Goal: Contribute content: Add original content to the website for others to see

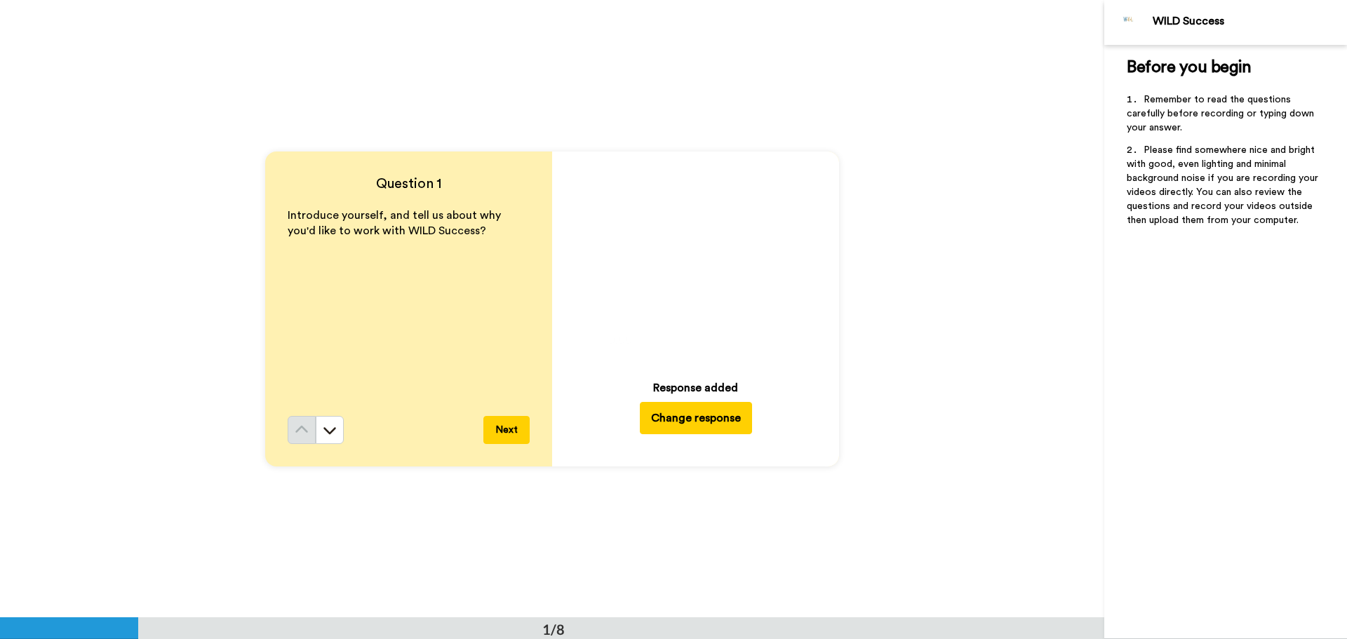
click at [694, 422] on button "Change response" at bounding box center [696, 418] width 112 height 32
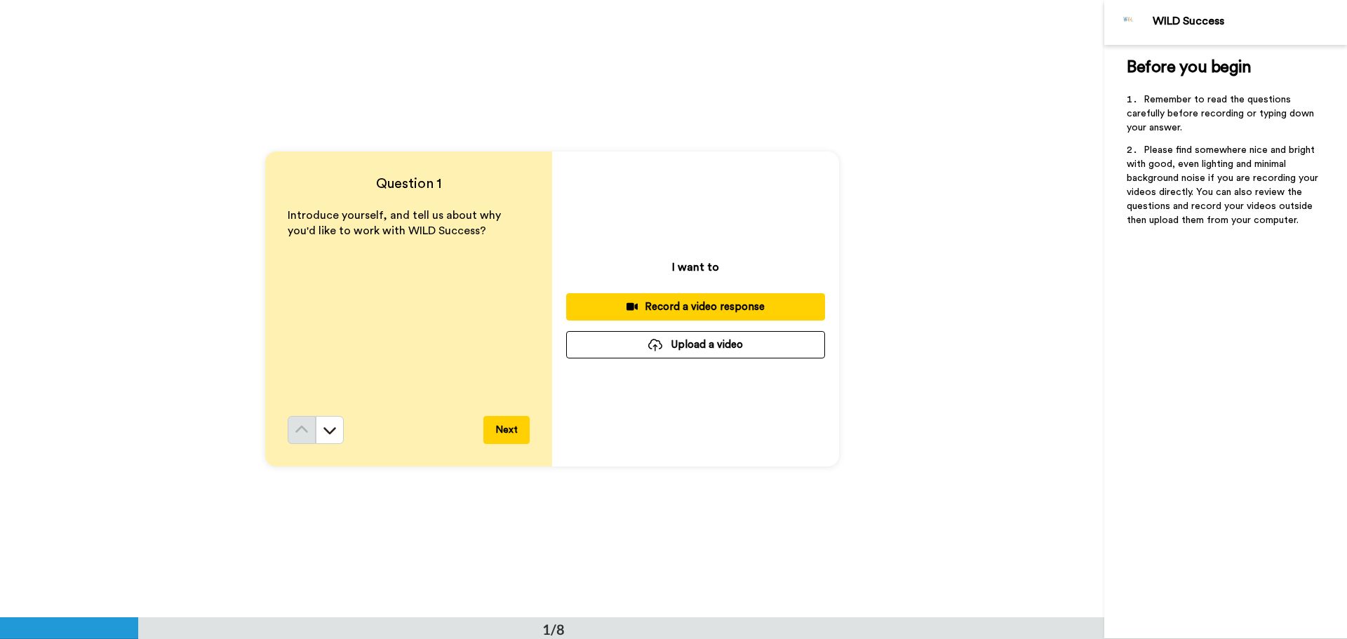
click at [667, 306] on div "Record a video response" at bounding box center [696, 307] width 236 height 15
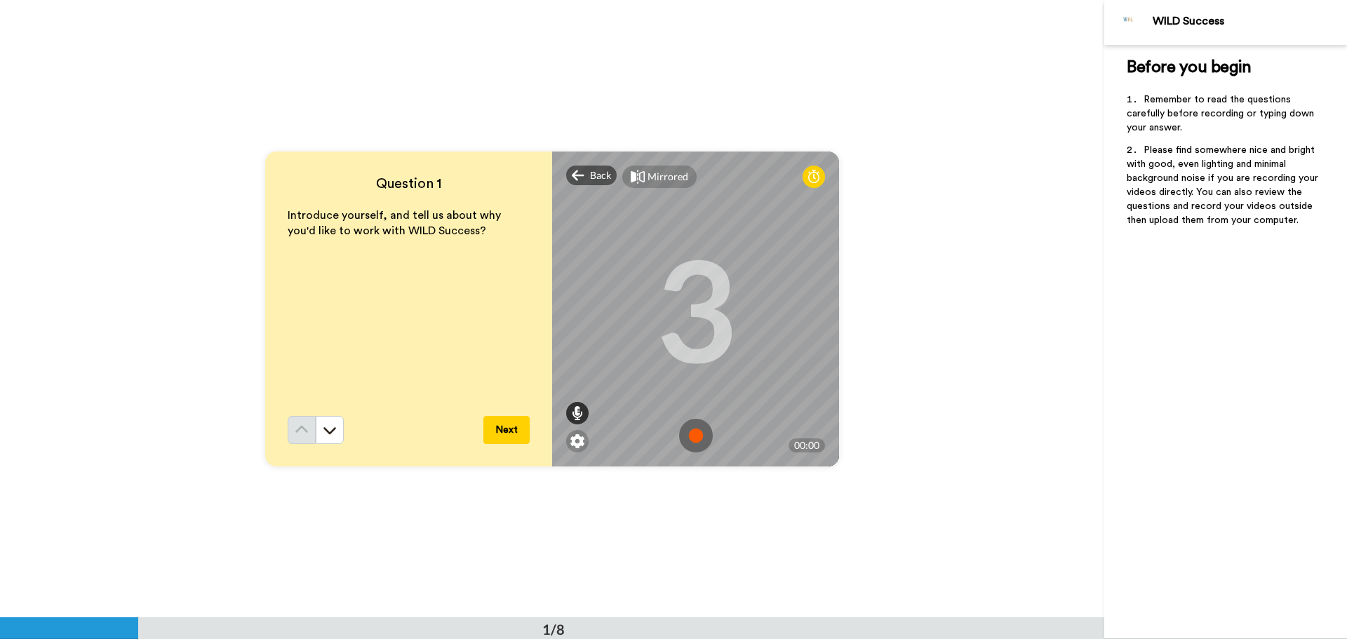
click at [575, 413] on icon at bounding box center [577, 413] width 11 height 14
click at [716, 358] on div "3" at bounding box center [695, 308] width 81 height 105
click at [691, 431] on img at bounding box center [696, 436] width 34 height 34
click at [693, 433] on img at bounding box center [696, 436] width 34 height 34
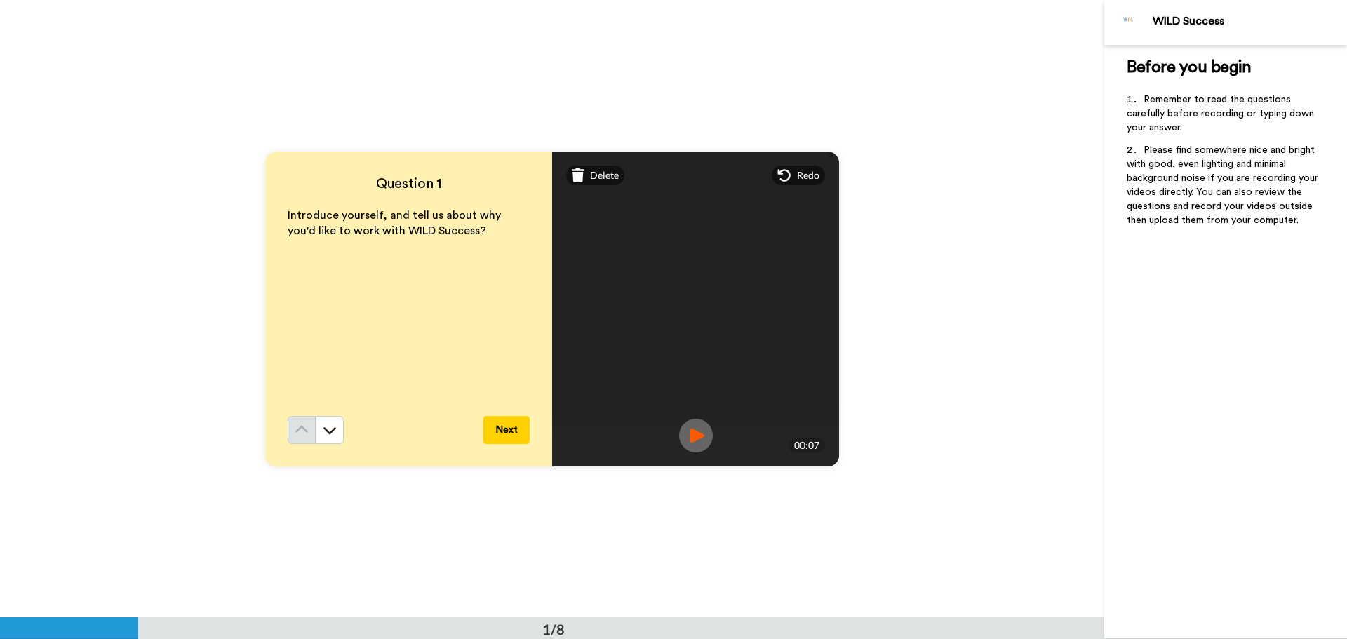
click at [689, 439] on img at bounding box center [696, 436] width 34 height 34
click at [600, 172] on span "Delete" at bounding box center [604, 175] width 29 height 14
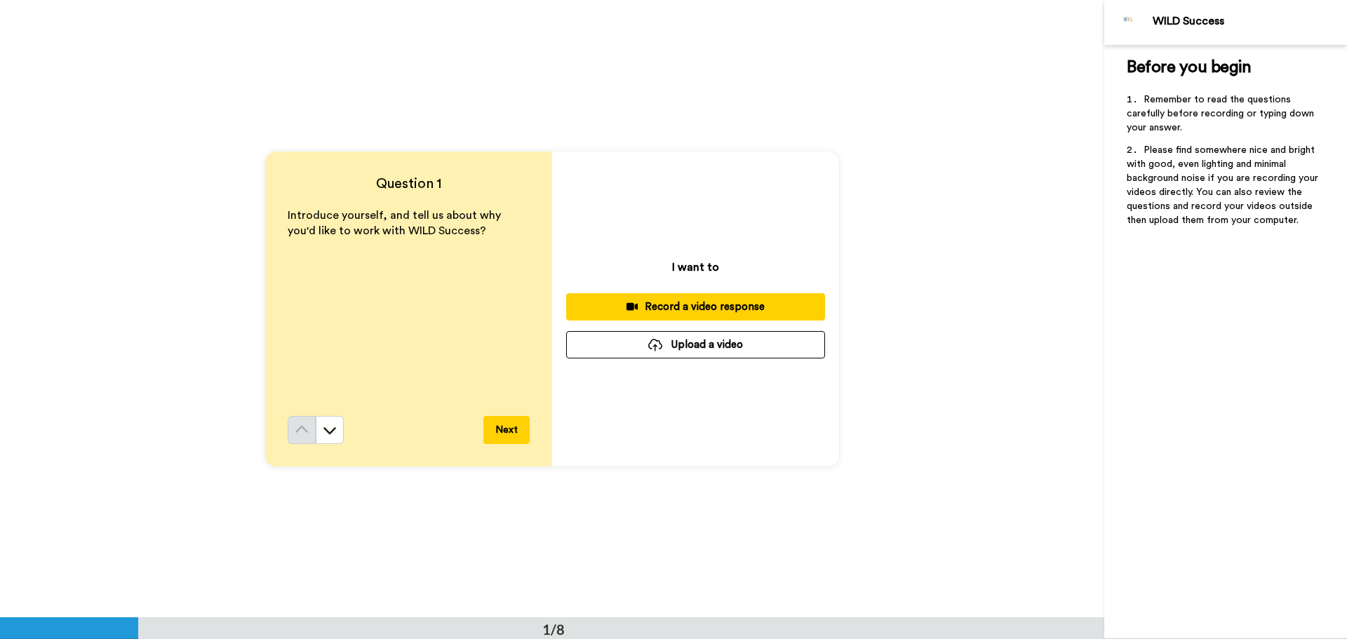
click at [702, 309] on div "Record a video response" at bounding box center [696, 307] width 236 height 15
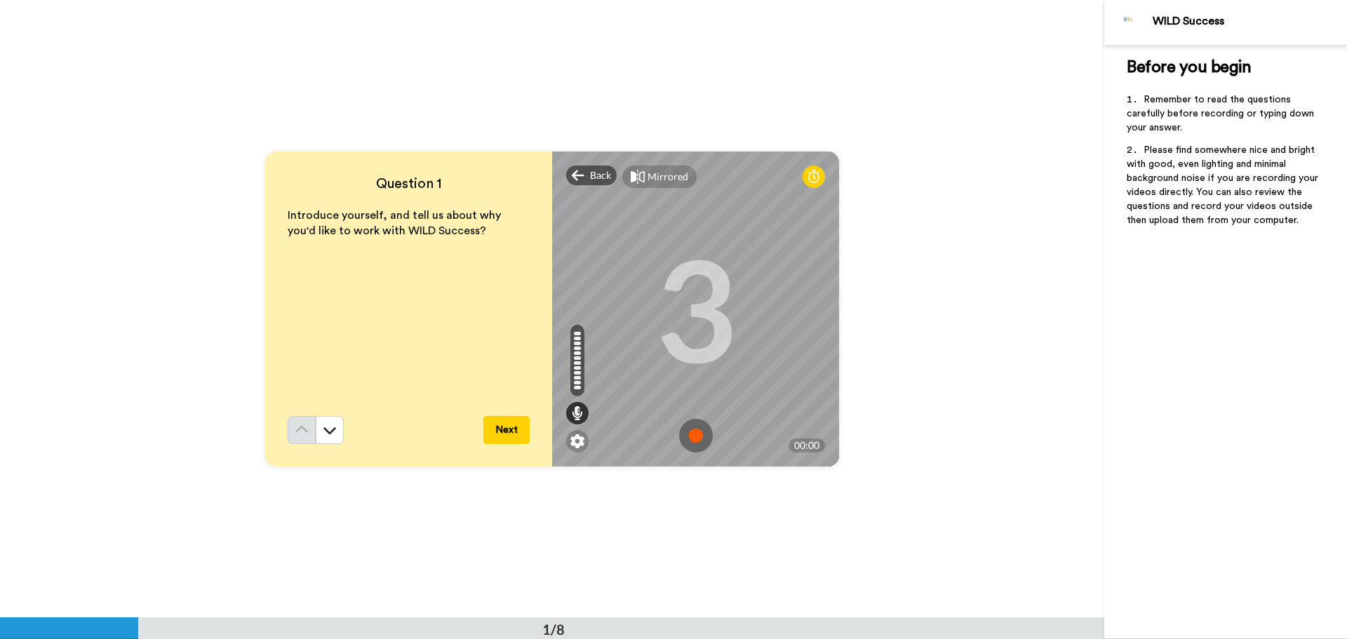
click at [692, 440] on img at bounding box center [696, 436] width 34 height 34
click at [694, 441] on img at bounding box center [696, 436] width 34 height 34
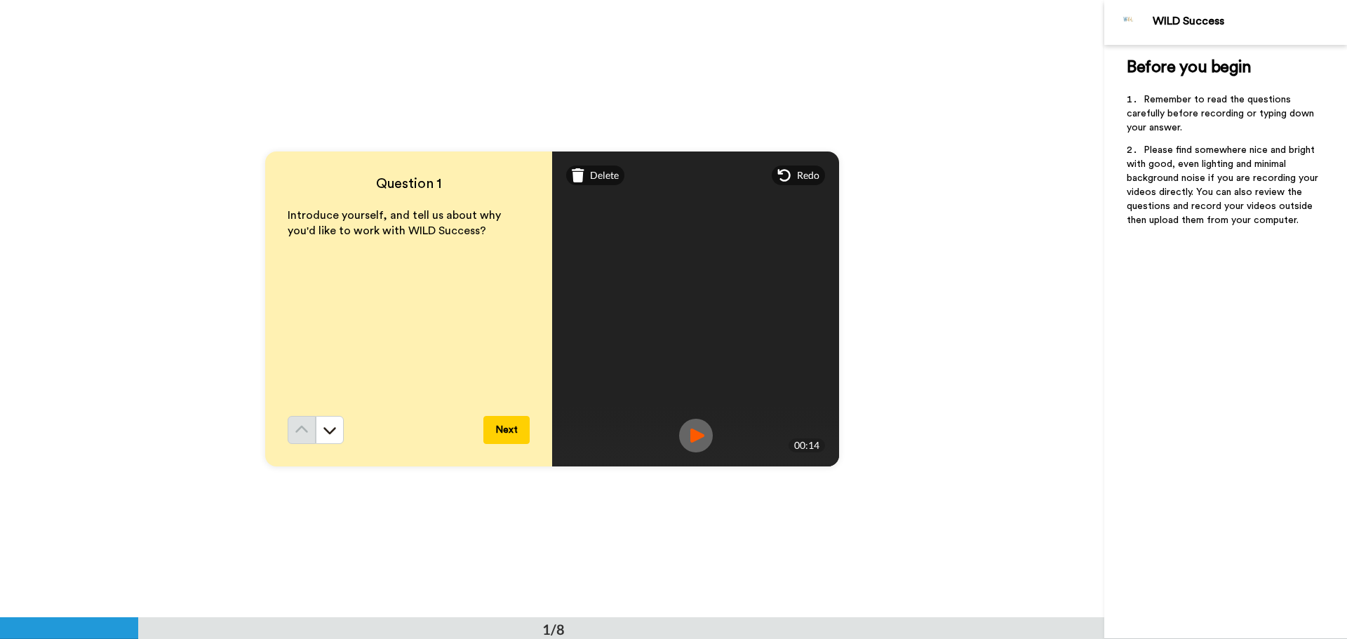
click at [688, 434] on img at bounding box center [696, 436] width 34 height 34
drag, startPoint x: 596, startPoint y: 164, endPoint x: 596, endPoint y: 177, distance: 12.7
click at [596, 166] on div "Delete Mirrored Redo 3 00:14" at bounding box center [695, 309] width 287 height 315
click at [590, 176] on span "Delete" at bounding box center [604, 175] width 29 height 14
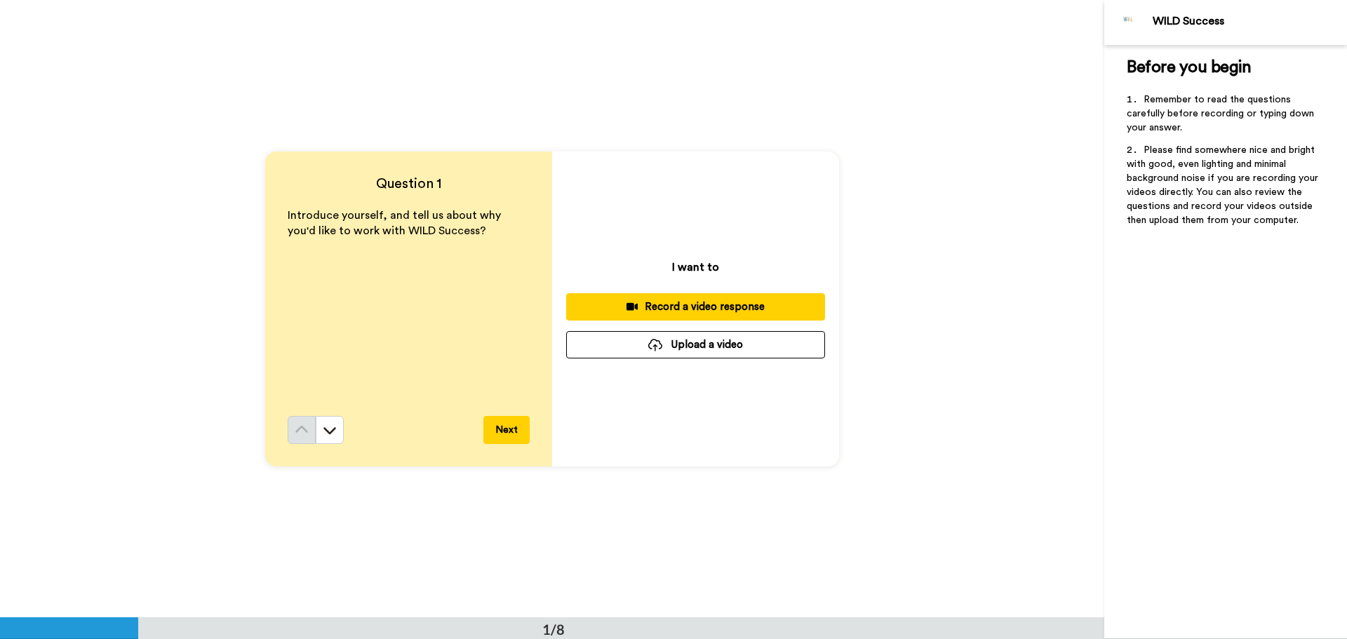
click at [677, 305] on div "Record a video response" at bounding box center [696, 307] width 236 height 15
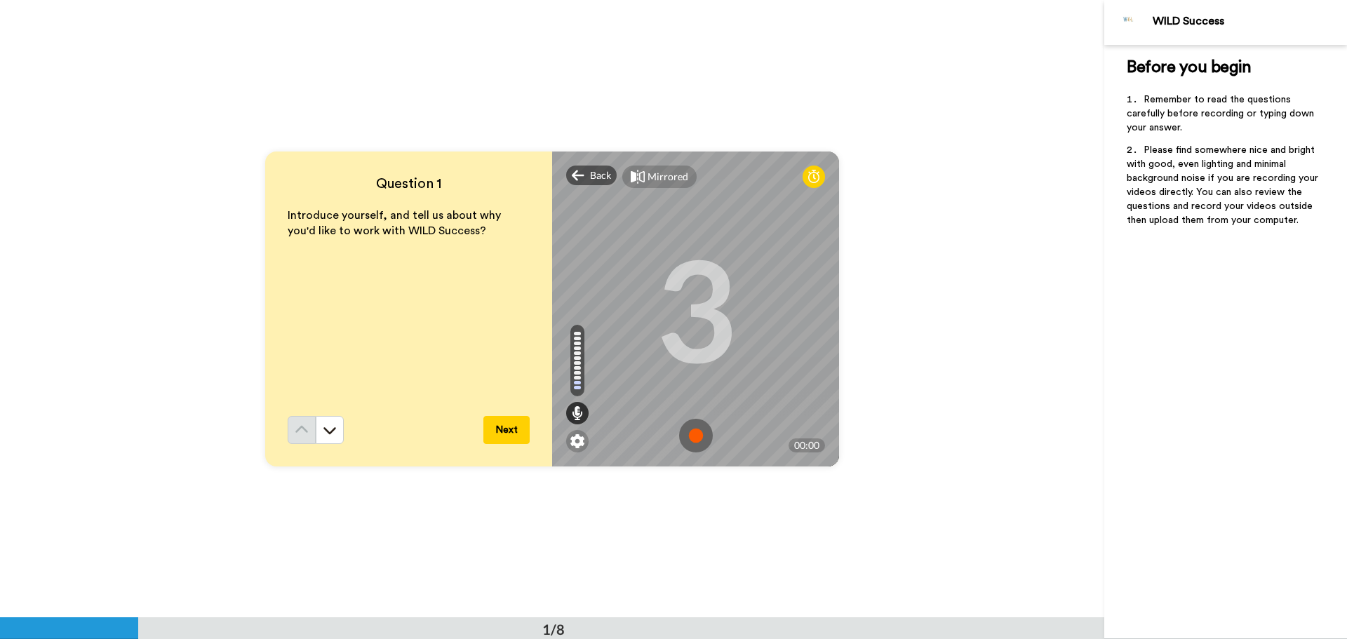
click at [690, 439] on img at bounding box center [696, 436] width 34 height 34
click at [684, 441] on img at bounding box center [696, 436] width 34 height 34
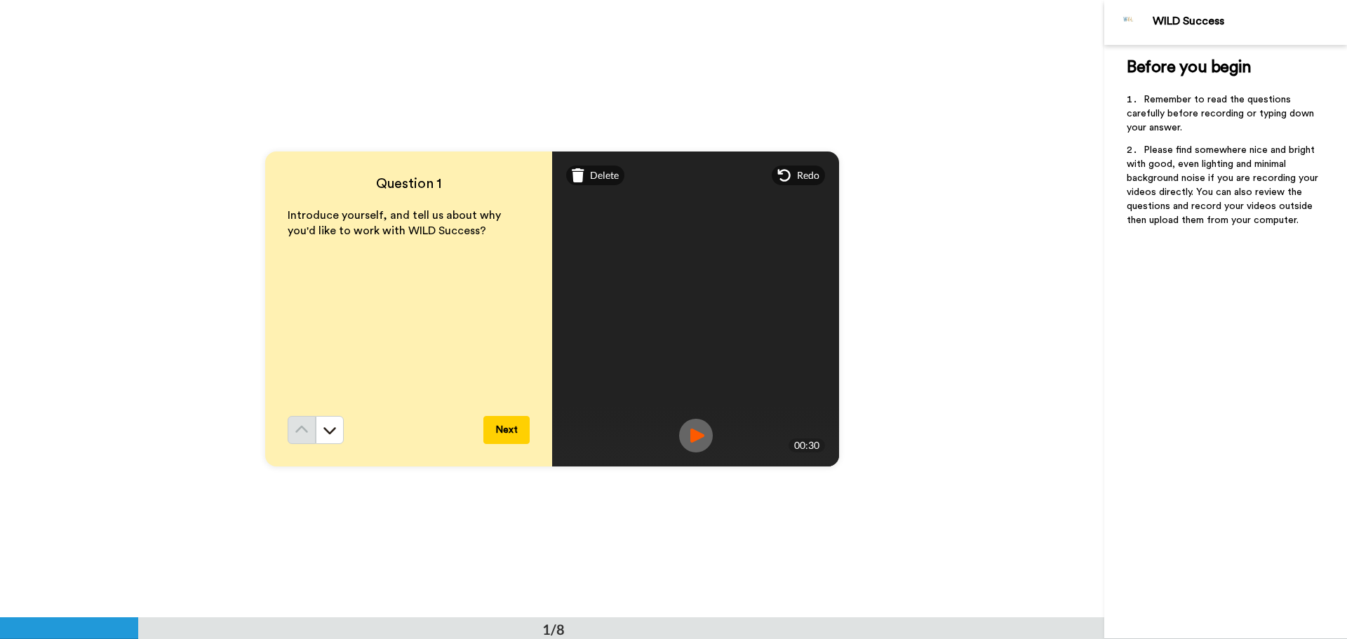
click at [687, 439] on img at bounding box center [696, 436] width 34 height 34
click at [596, 173] on span "Delete" at bounding box center [604, 175] width 29 height 14
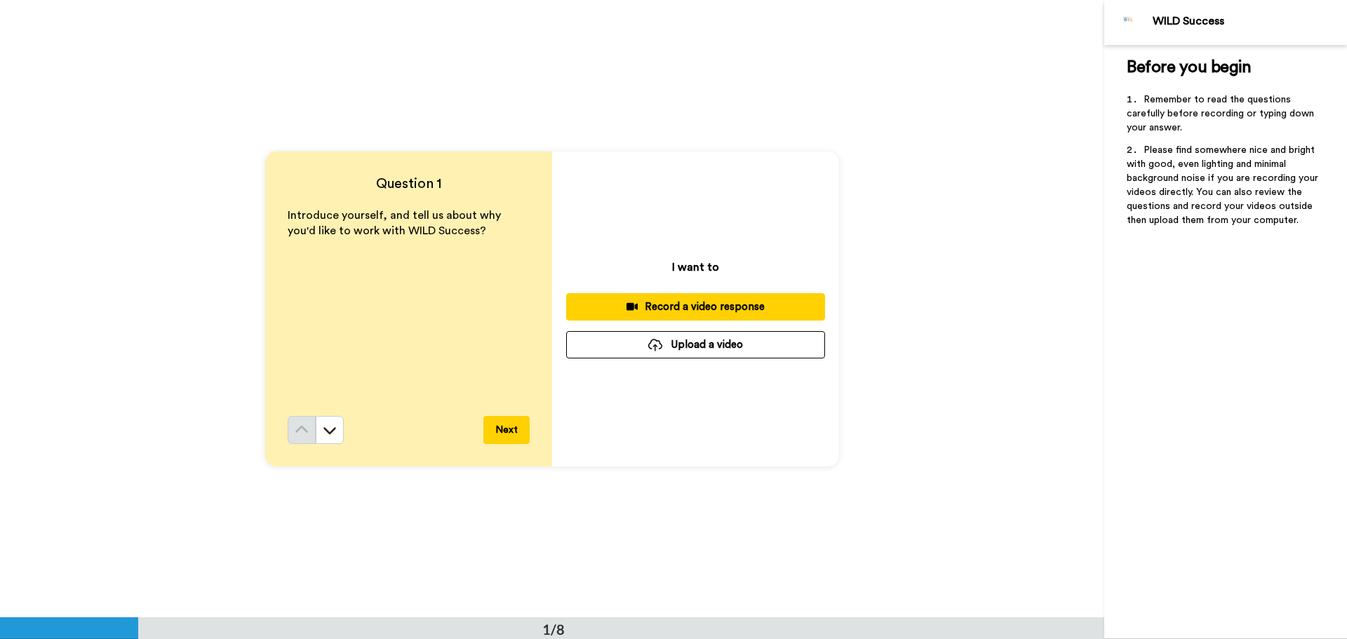
click at [659, 303] on div "Record a video response" at bounding box center [696, 307] width 236 height 15
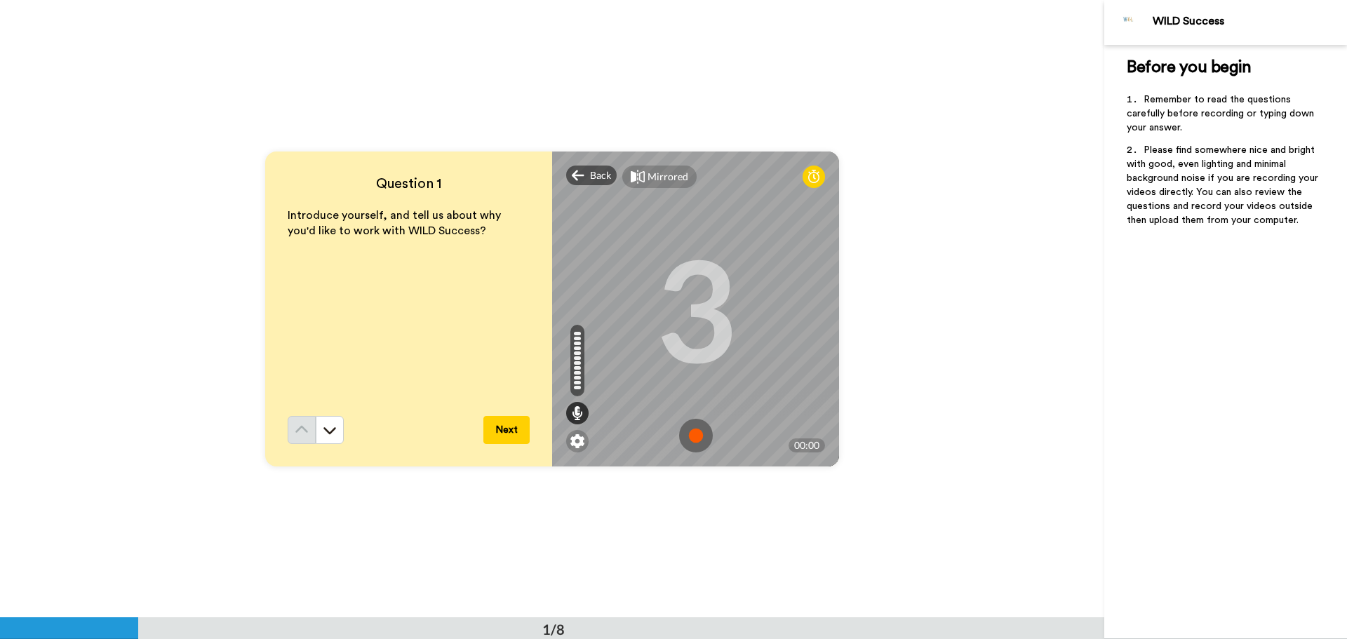
click at [690, 436] on img at bounding box center [696, 436] width 34 height 34
click at [690, 429] on img at bounding box center [696, 436] width 34 height 34
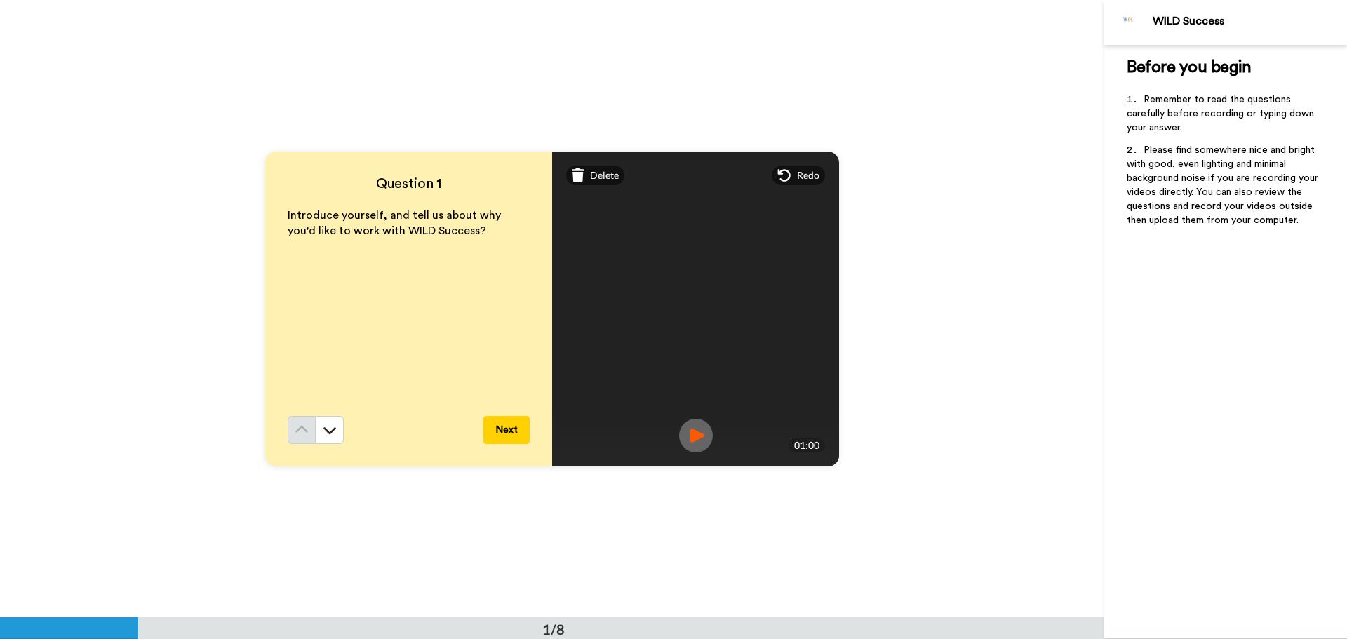
click at [686, 433] on img at bounding box center [696, 436] width 34 height 34
click at [507, 430] on button "Next" at bounding box center [506, 430] width 46 height 28
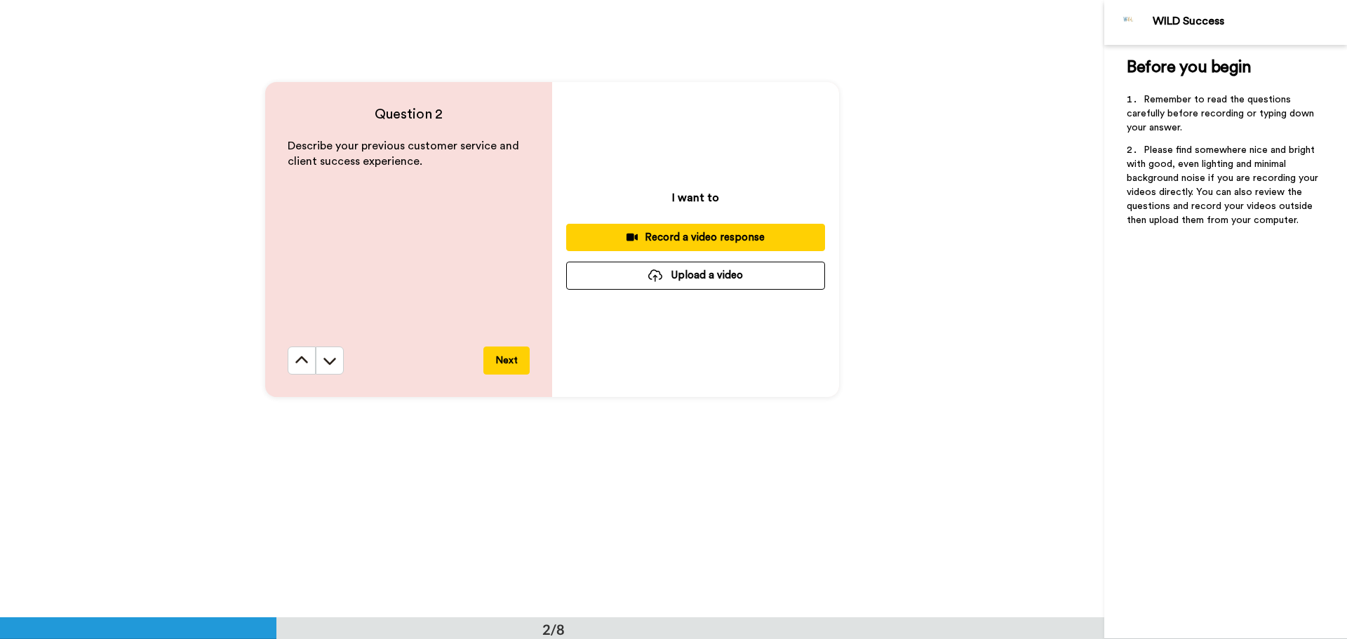
scroll to position [618, 0]
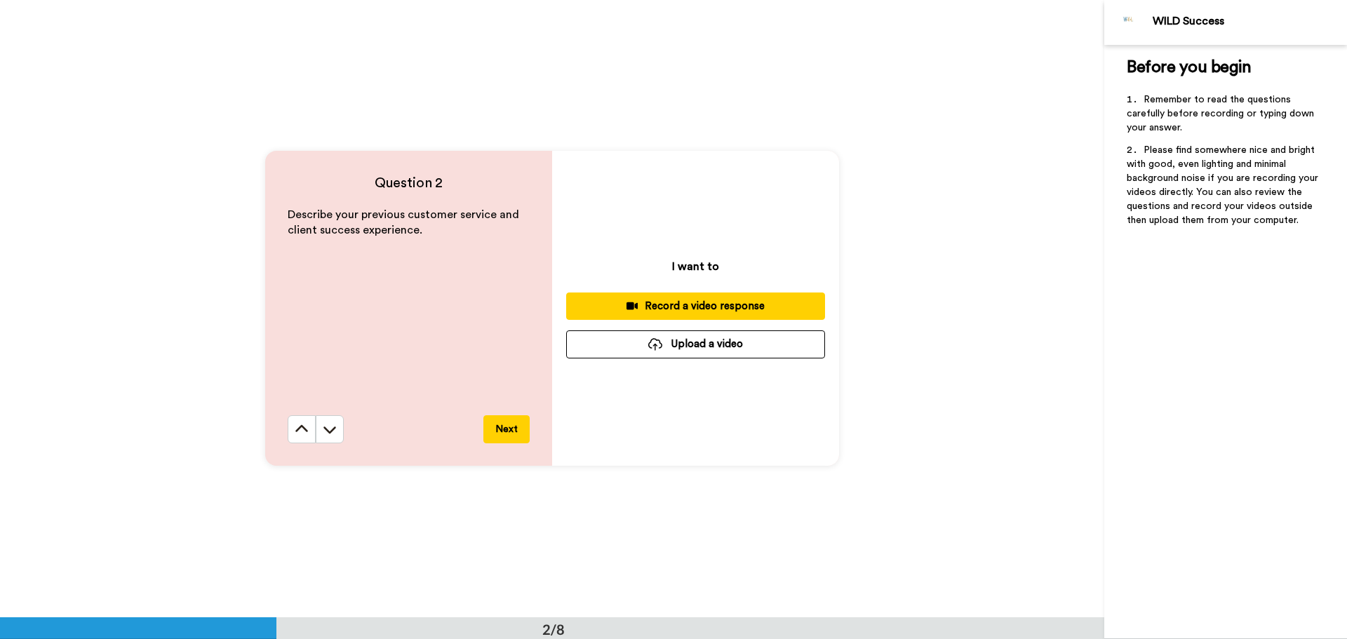
click at [698, 303] on div "Record a video response" at bounding box center [696, 306] width 236 height 15
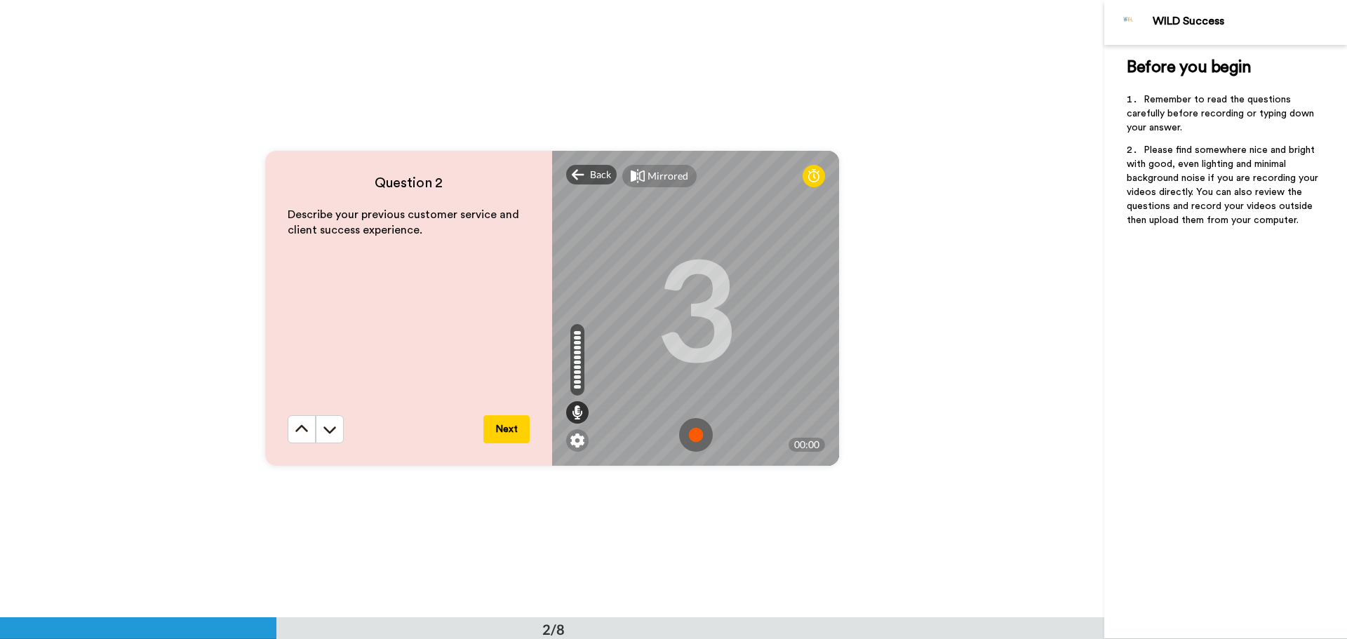
click at [691, 440] on img at bounding box center [696, 435] width 34 height 34
click at [686, 439] on img at bounding box center [696, 435] width 34 height 34
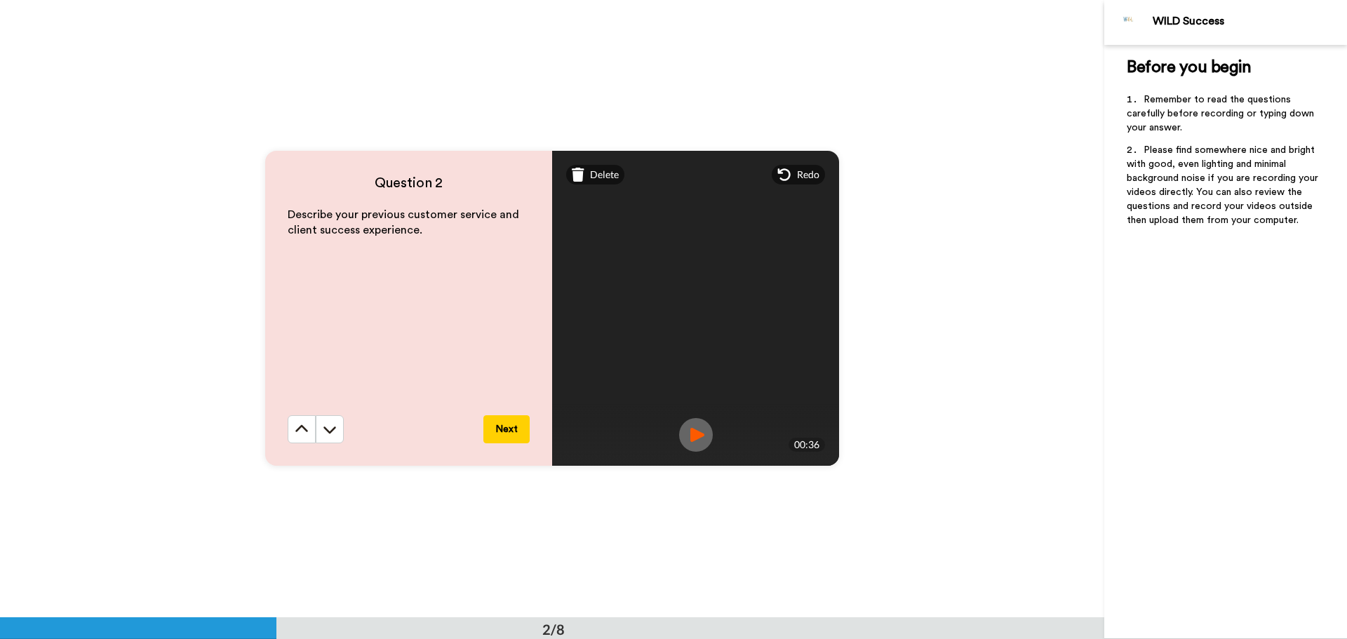
click at [692, 432] on img at bounding box center [696, 435] width 34 height 34
click at [603, 176] on span "Delete" at bounding box center [604, 175] width 29 height 14
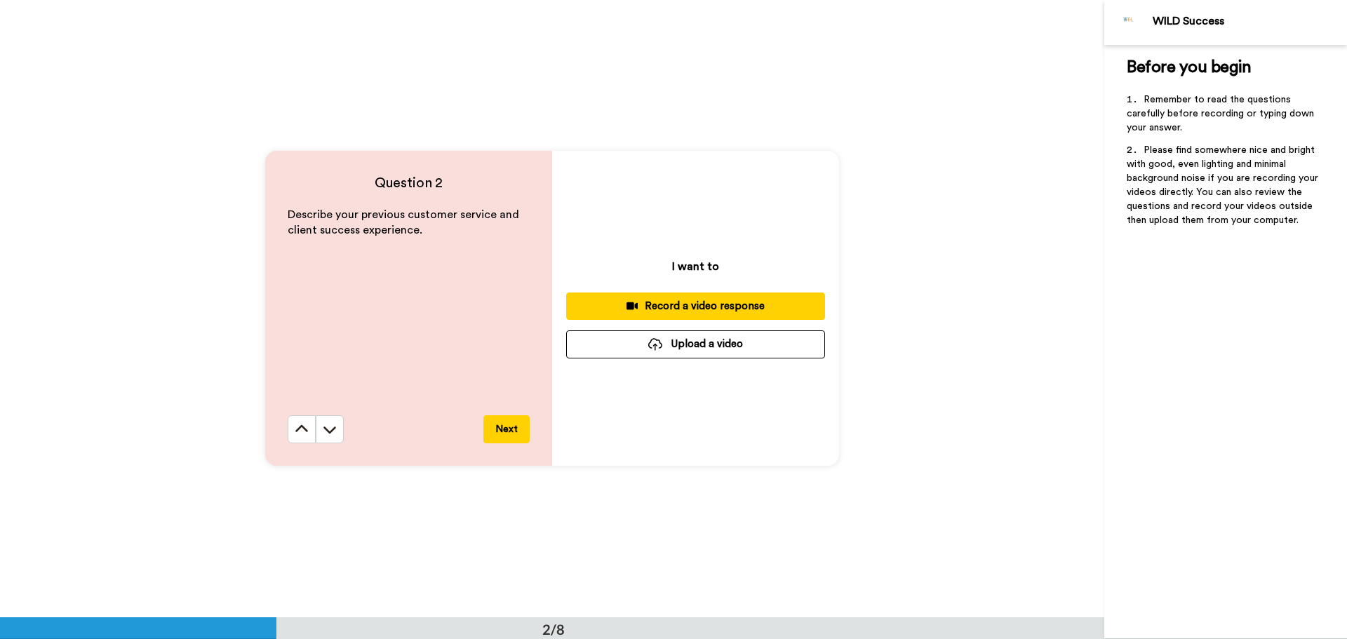
click at [653, 305] on div "Record a video response" at bounding box center [696, 306] width 236 height 15
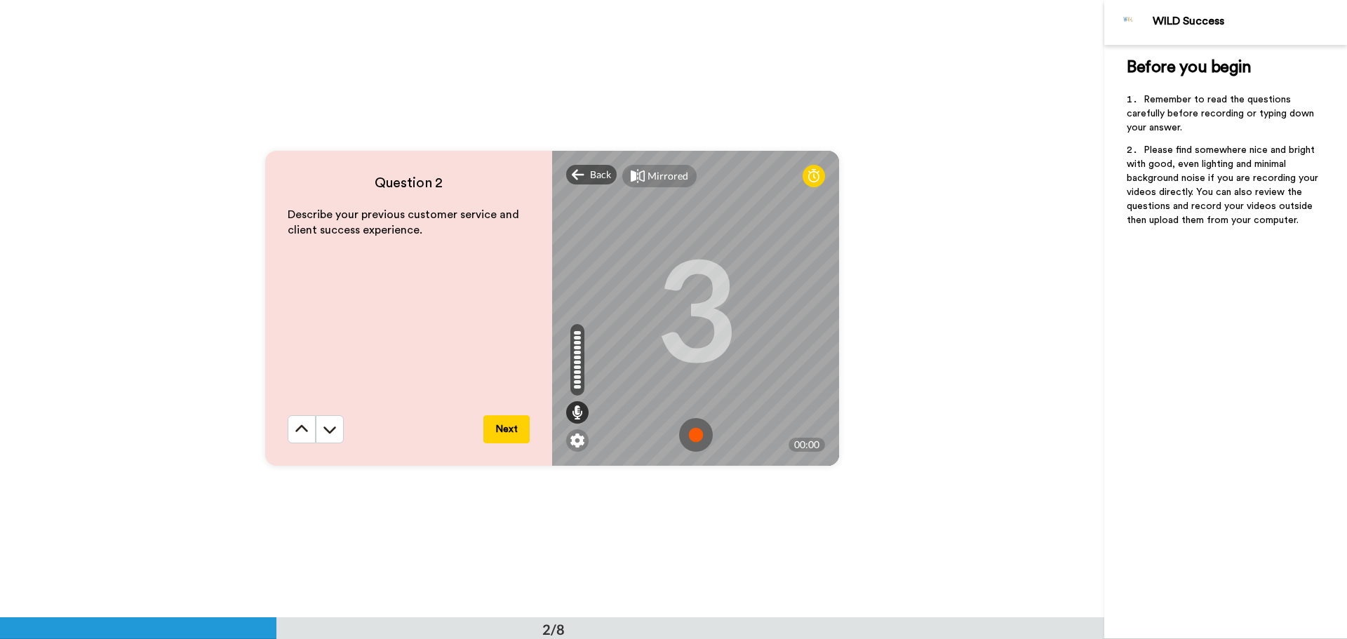
click at [695, 439] on img at bounding box center [696, 435] width 34 height 34
click at [693, 432] on img at bounding box center [696, 435] width 34 height 34
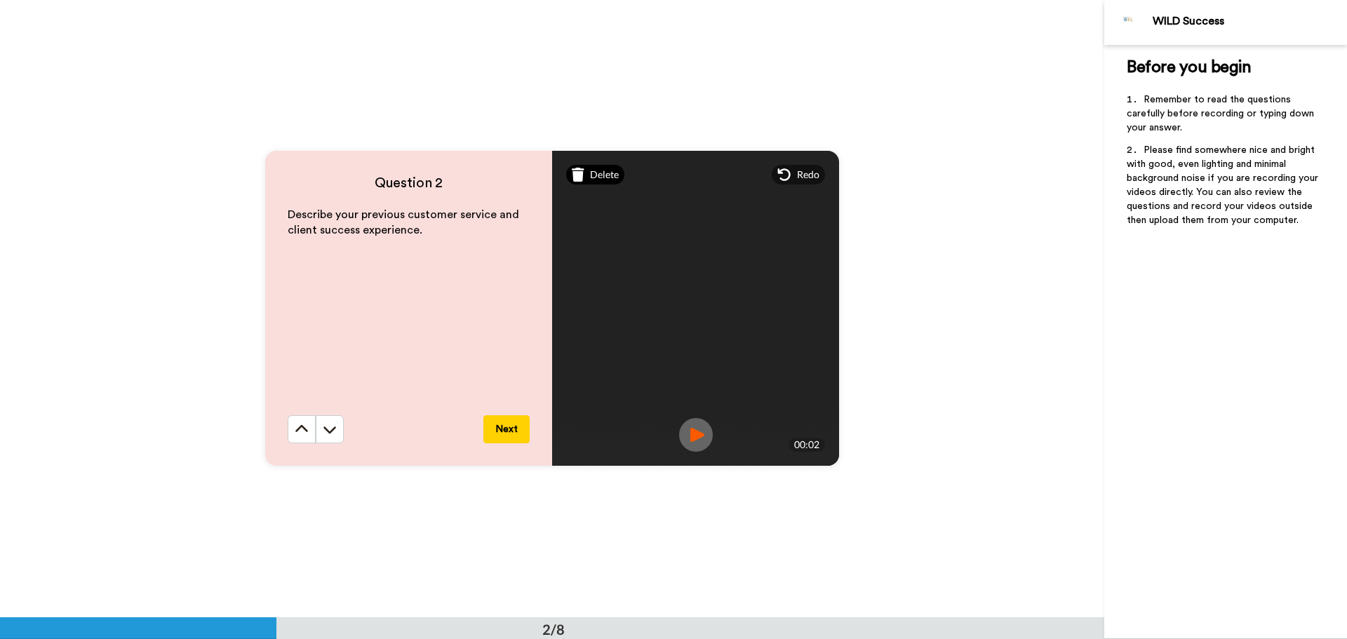
click at [609, 173] on span "Delete" at bounding box center [604, 175] width 29 height 14
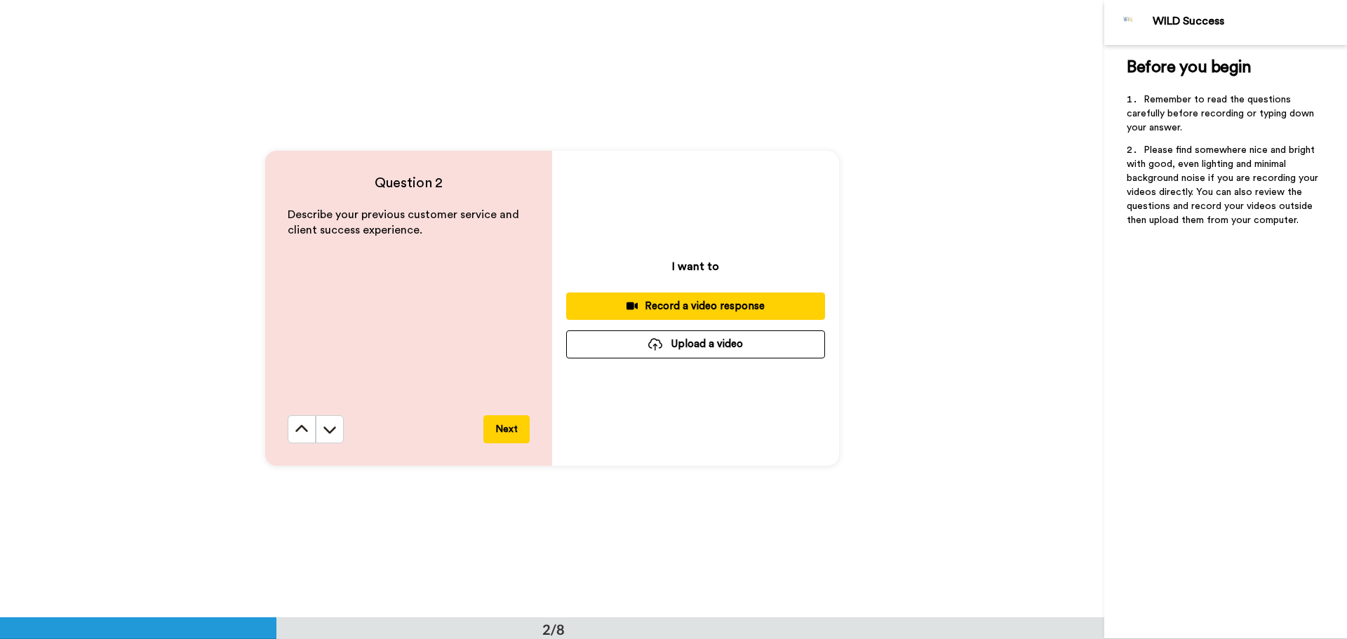
click at [667, 306] on div "Record a video response" at bounding box center [696, 306] width 236 height 15
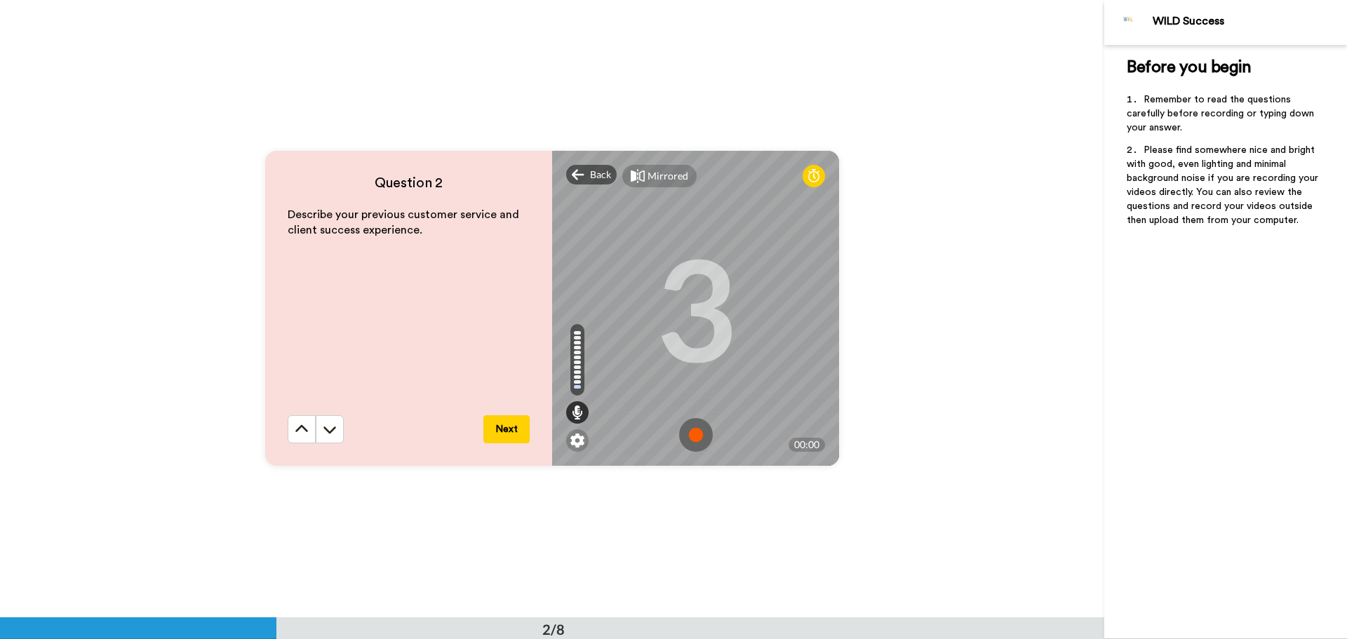
click at [691, 436] on img at bounding box center [696, 435] width 34 height 34
click at [690, 441] on img at bounding box center [696, 435] width 34 height 34
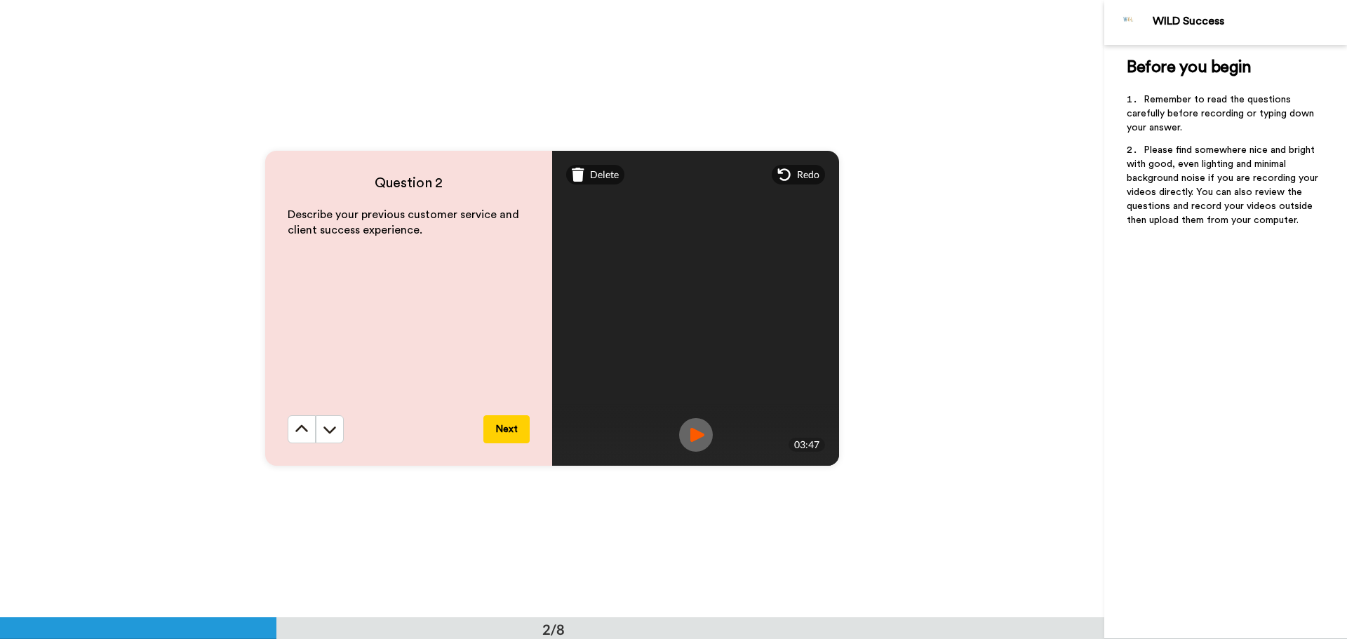
click at [687, 436] on img at bounding box center [696, 435] width 34 height 34
click at [498, 429] on button "Next" at bounding box center [506, 429] width 46 height 28
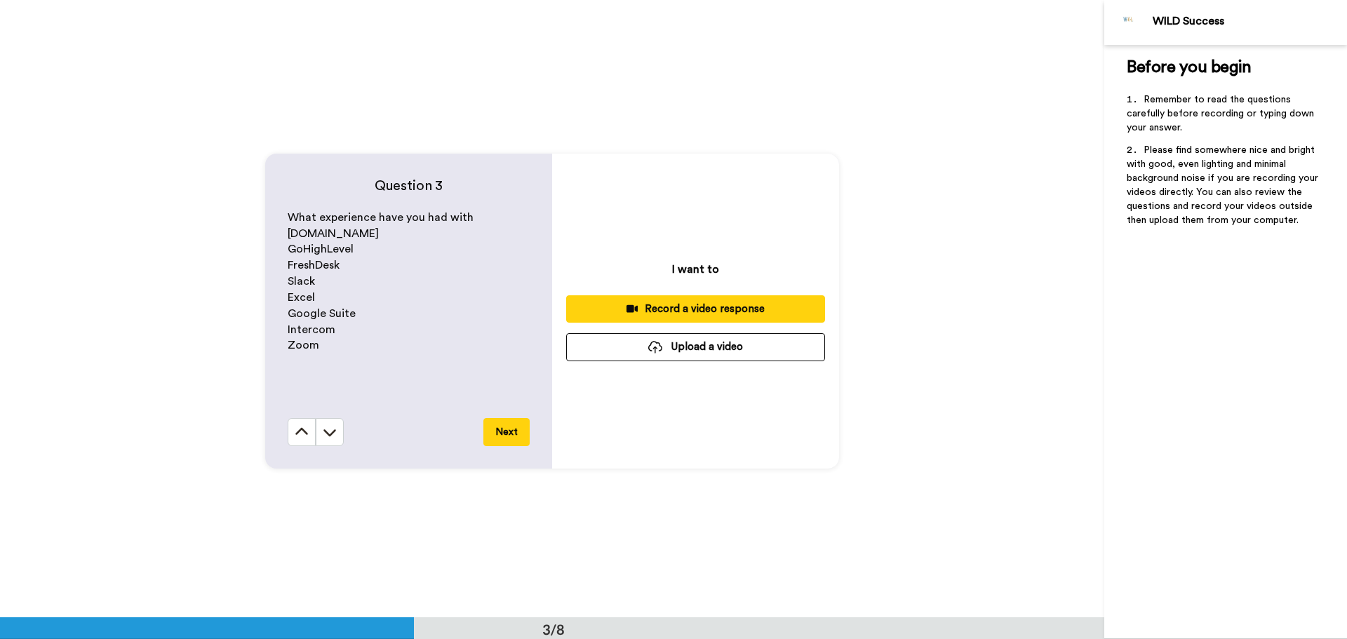
scroll to position [1236, 0]
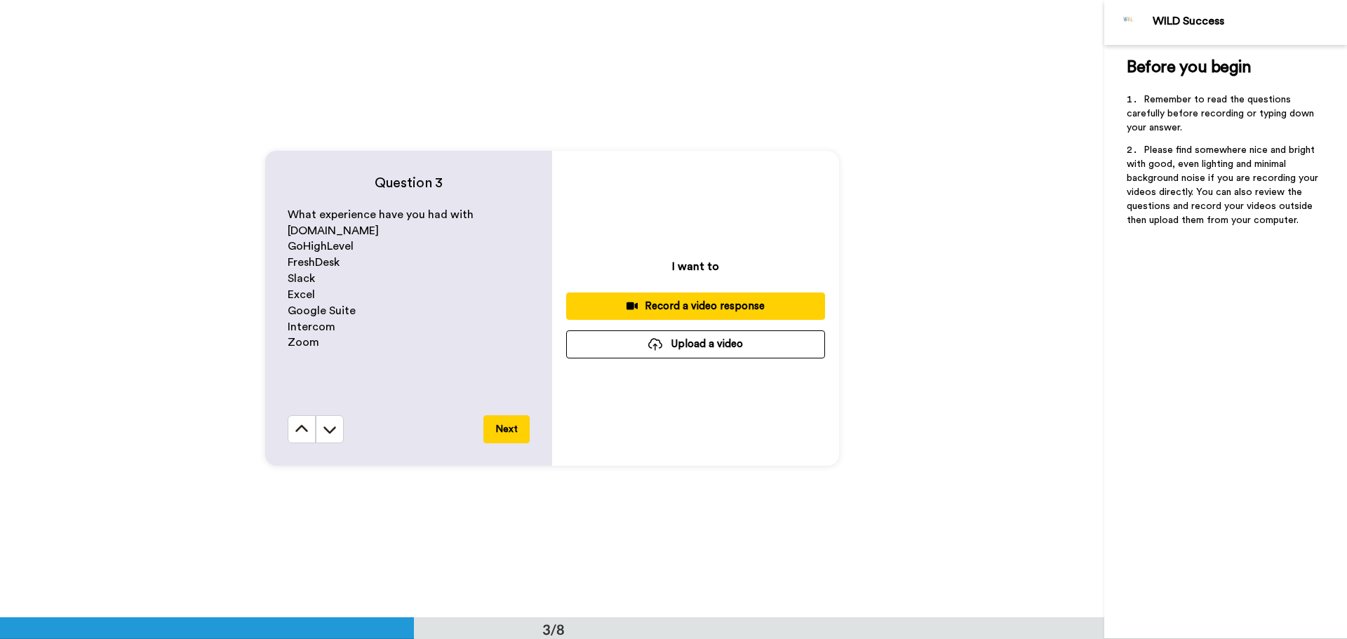
click at [681, 305] on div "Record a video response" at bounding box center [696, 306] width 236 height 15
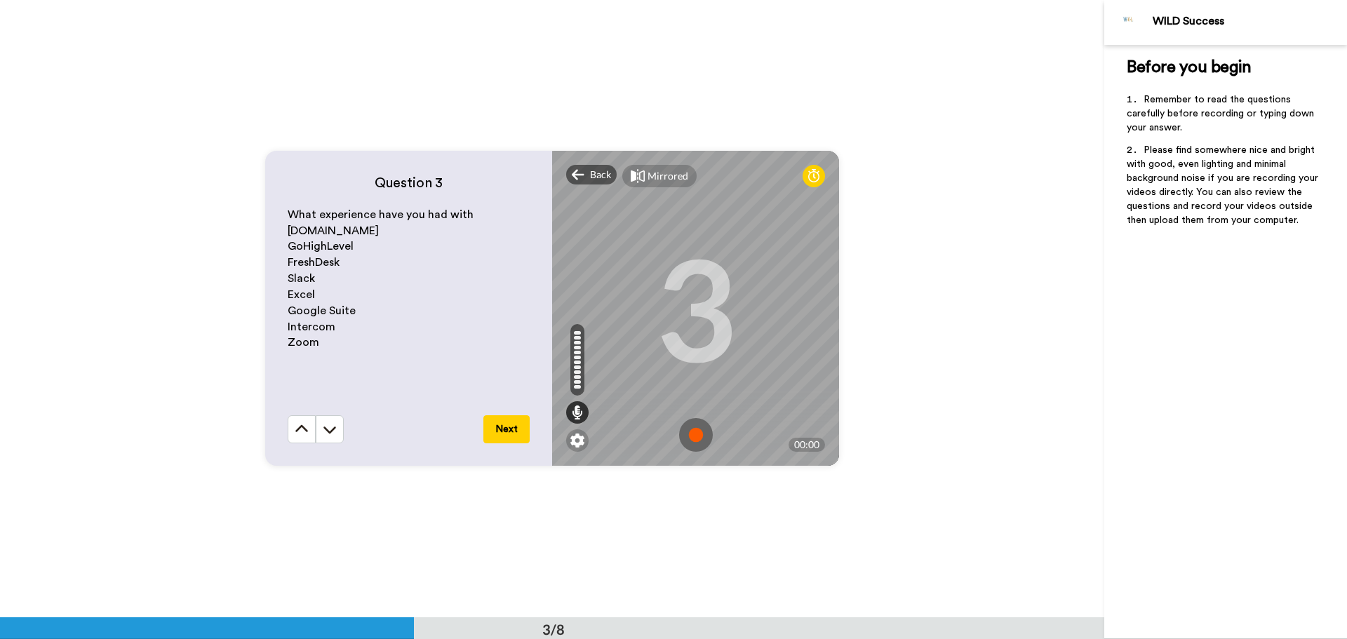
click at [687, 440] on img at bounding box center [696, 435] width 34 height 34
click at [505, 434] on button "Next" at bounding box center [506, 429] width 46 height 28
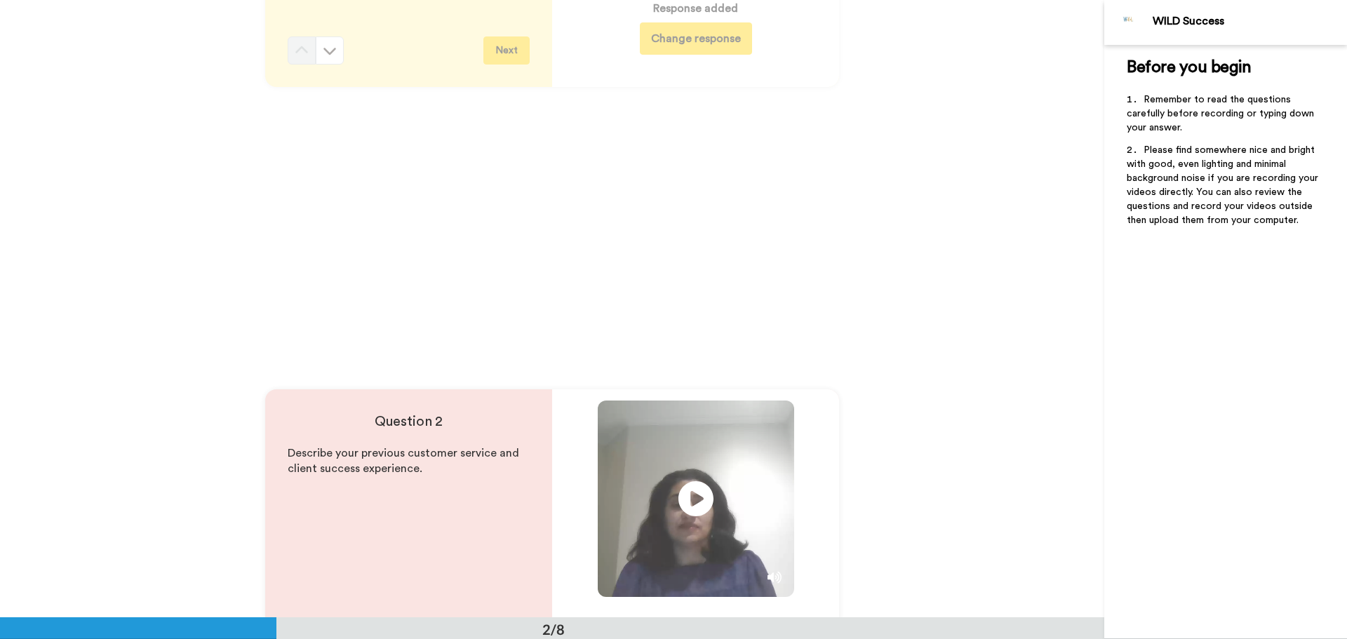
scroll to position [660, 0]
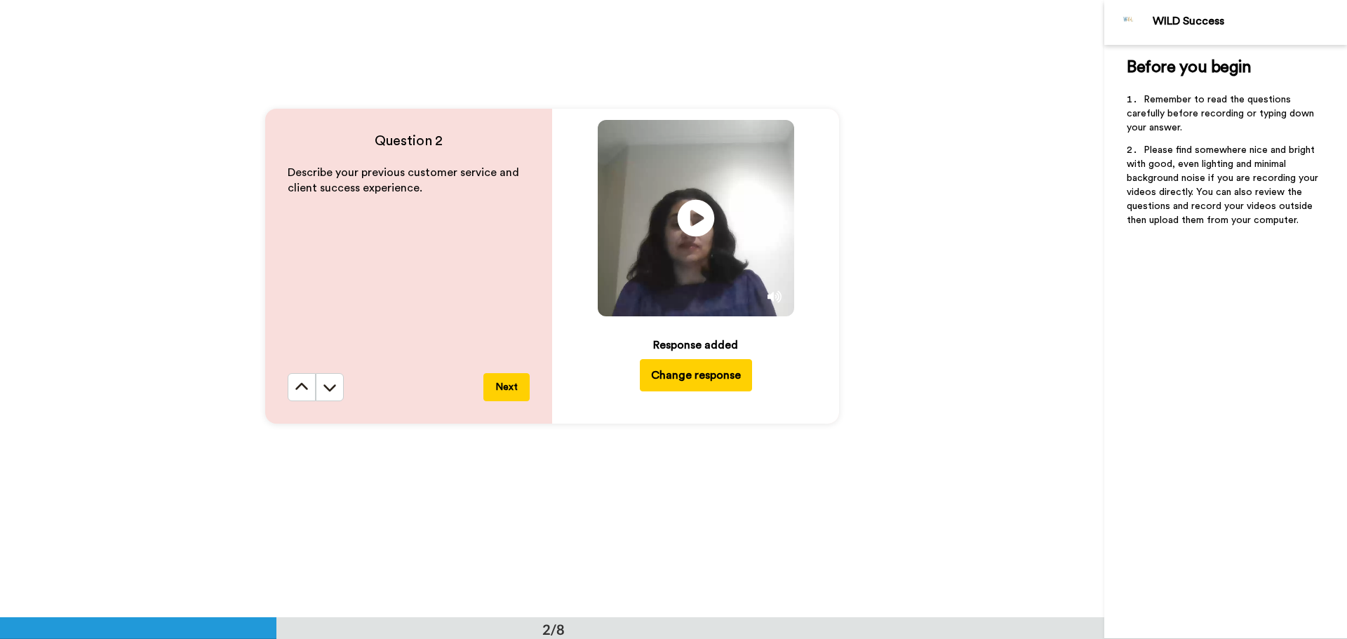
click at [690, 224] on icon "Play/Pause" at bounding box center [695, 218] width 37 height 67
click at [692, 243] on icon "Play/Pause" at bounding box center [695, 218] width 37 height 67
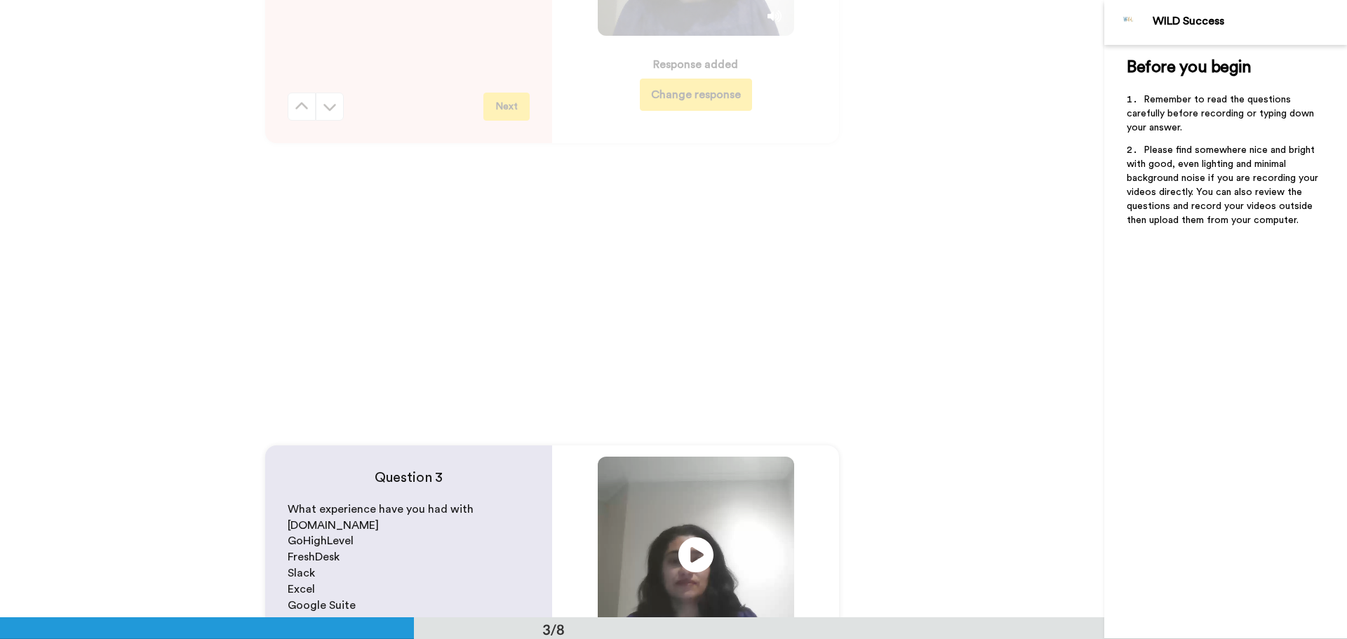
scroll to position [1222, 0]
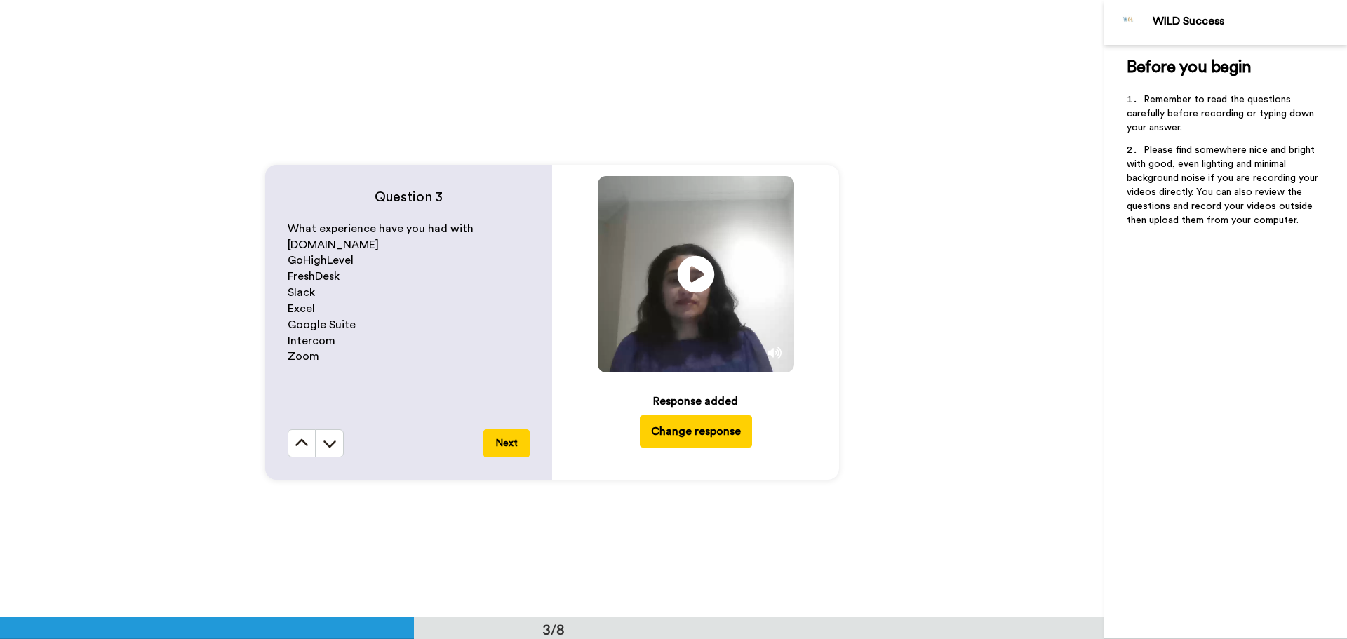
click at [689, 278] on icon "Play/Pause" at bounding box center [695, 274] width 37 height 67
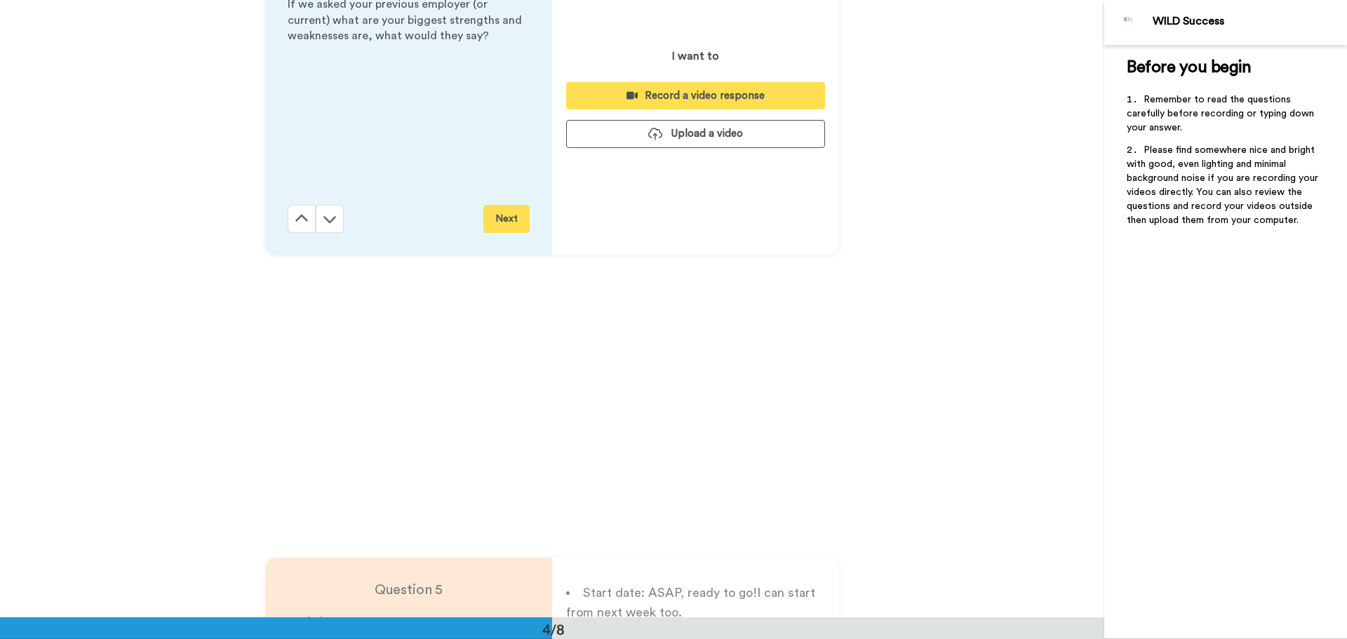
scroll to position [1853, 0]
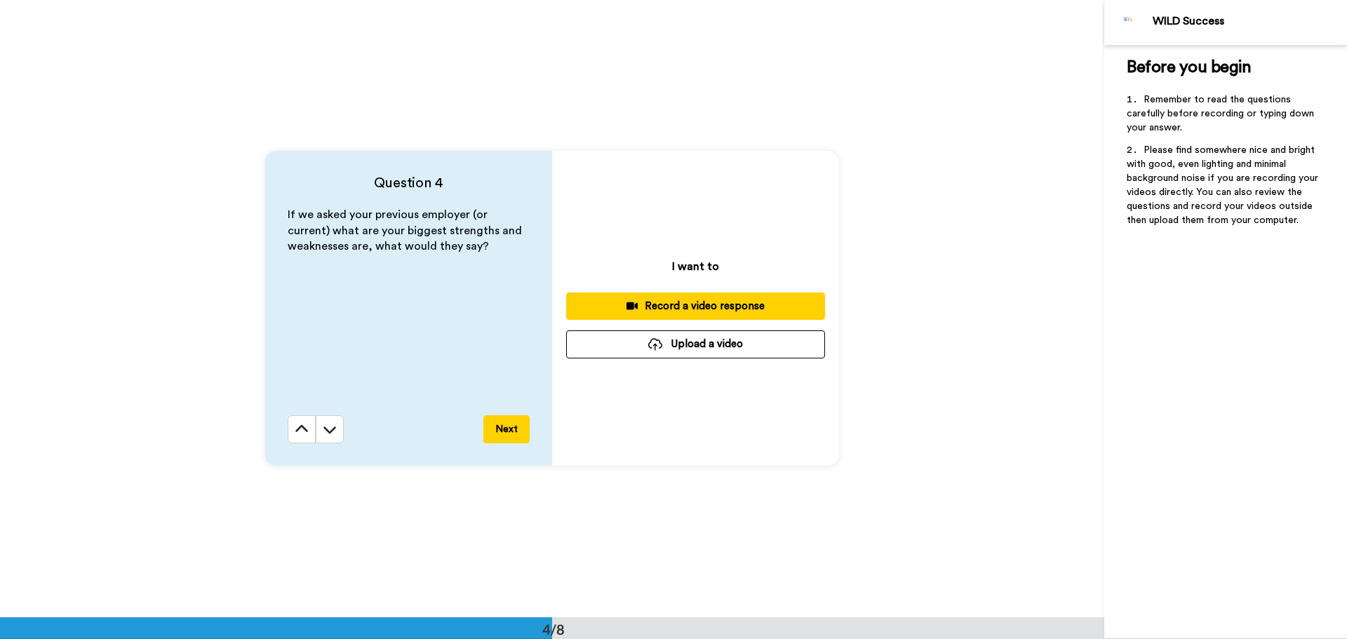
click at [679, 303] on div "Record a video response" at bounding box center [696, 306] width 236 height 15
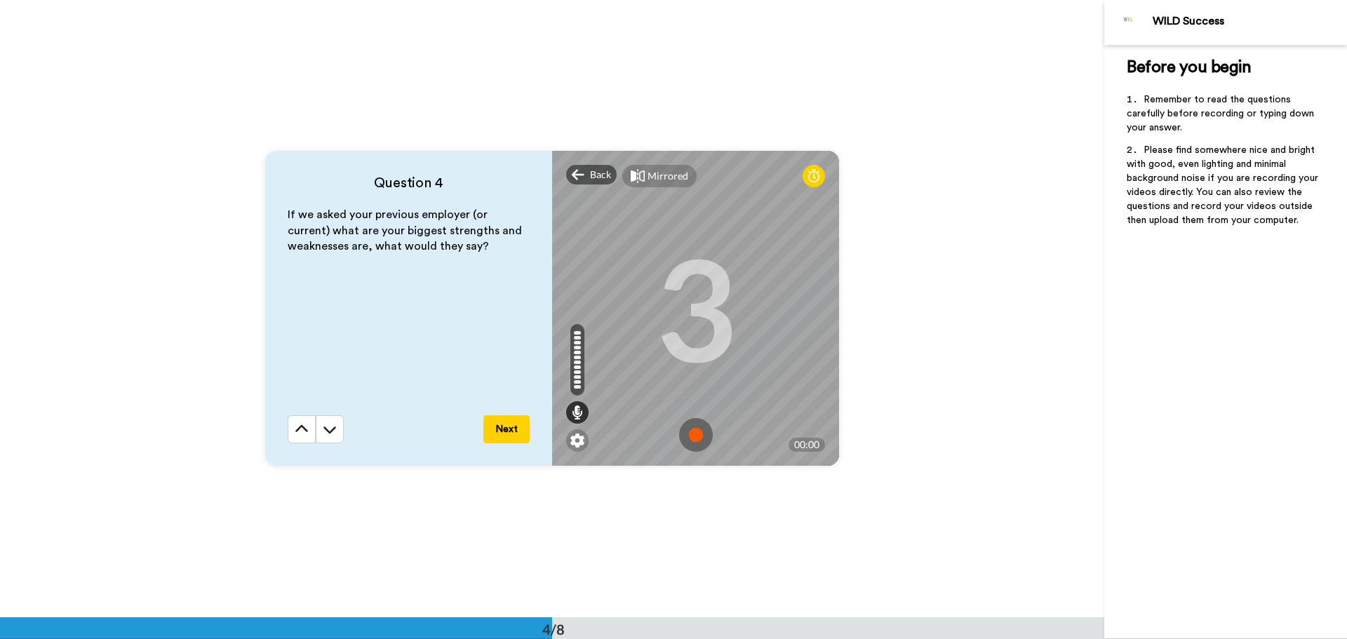
click at [695, 433] on img at bounding box center [696, 435] width 34 height 34
click at [507, 432] on button "Next" at bounding box center [506, 429] width 46 height 28
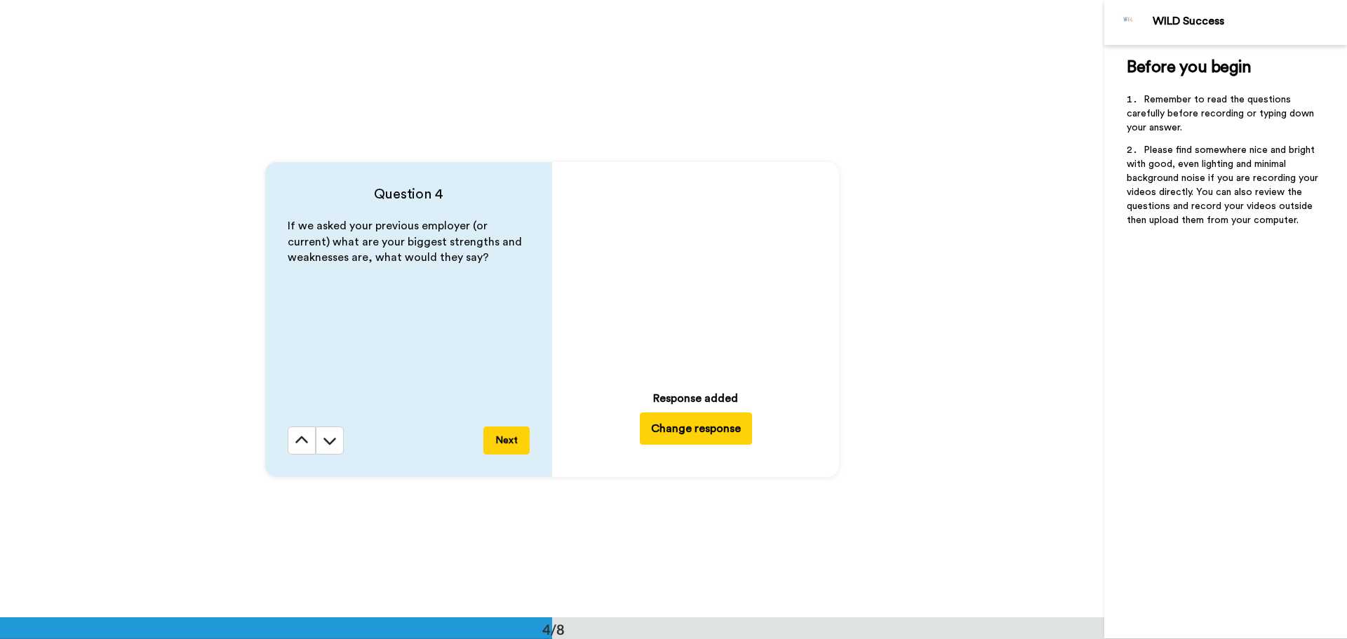
scroll to position [1839, 0]
click at [683, 269] on icon at bounding box center [695, 274] width 37 height 37
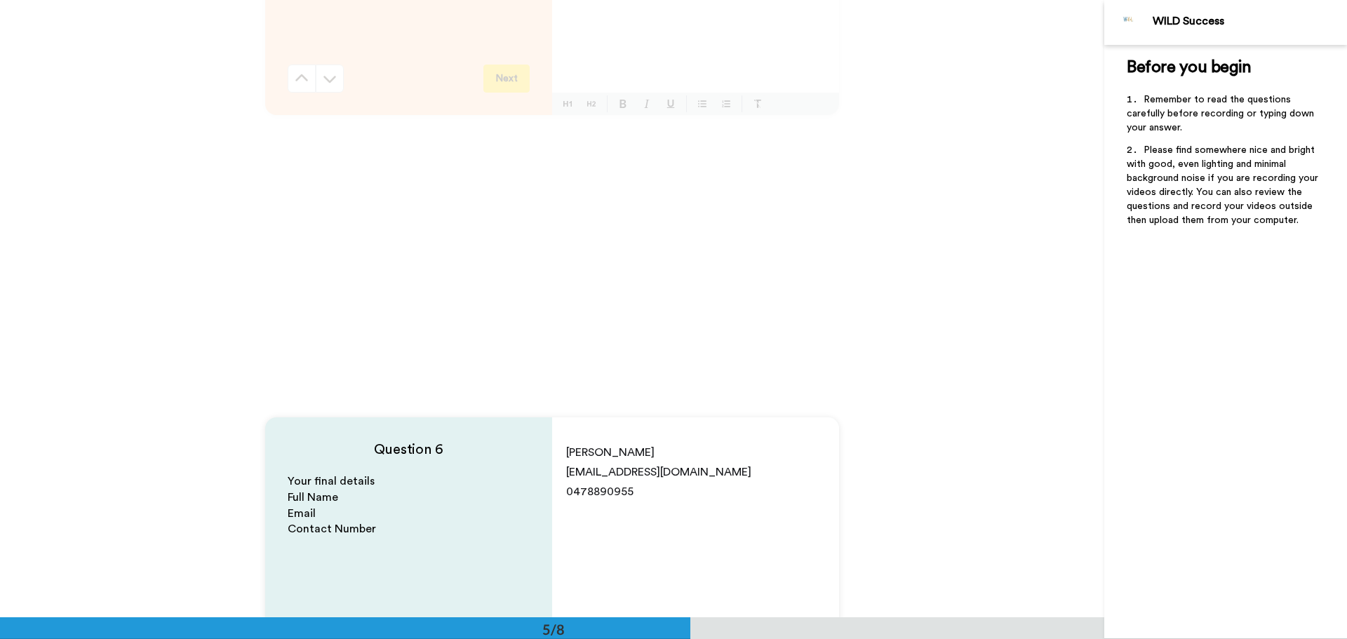
scroll to position [2541, 0]
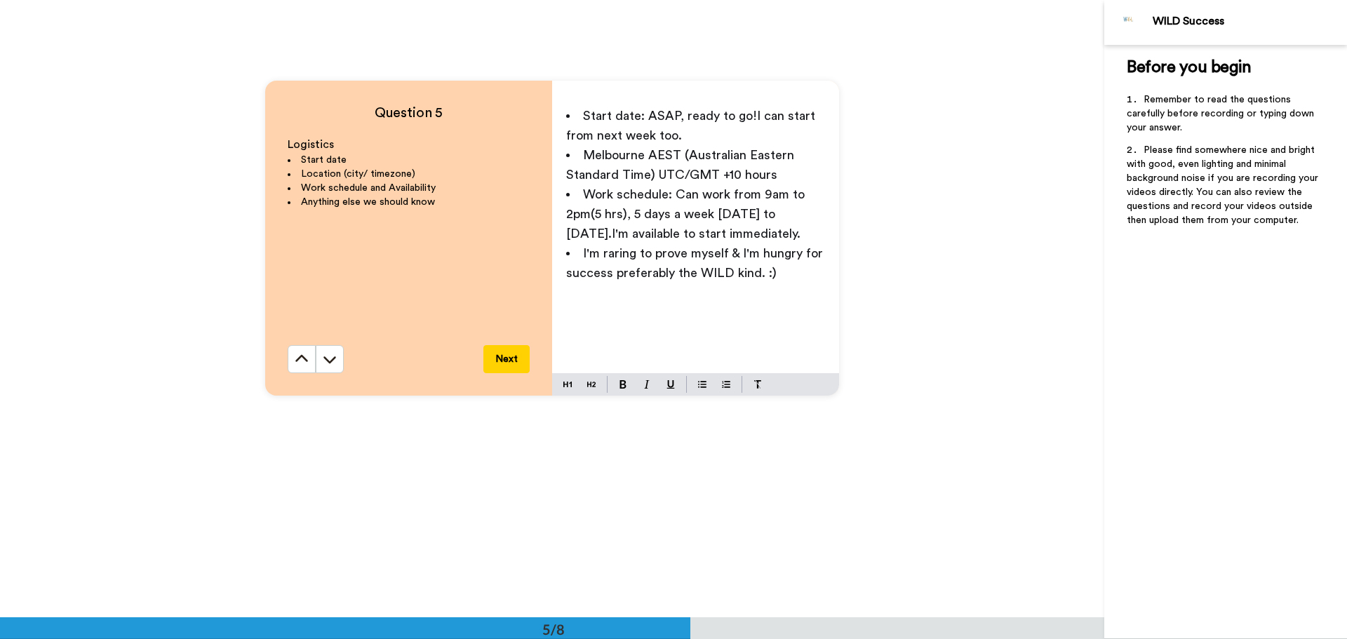
click at [509, 362] on button "Next" at bounding box center [506, 359] width 46 height 28
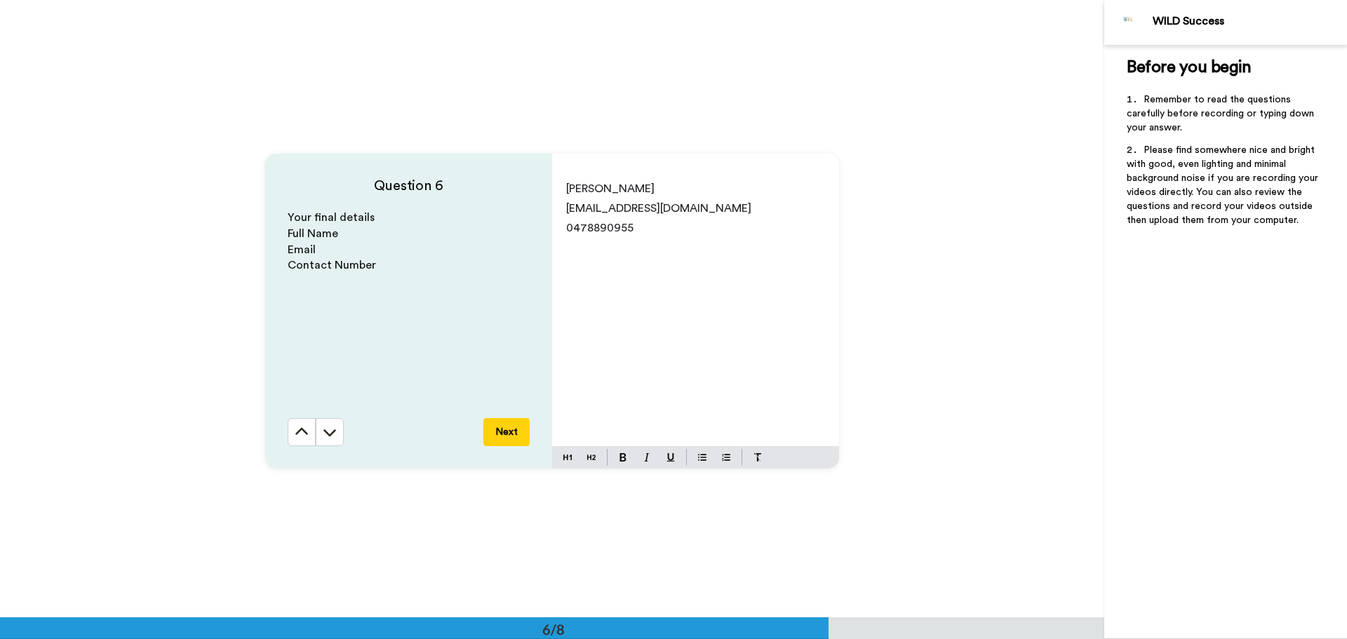
scroll to position [3088, 0]
click at [498, 432] on button "Next" at bounding box center [506, 429] width 46 height 28
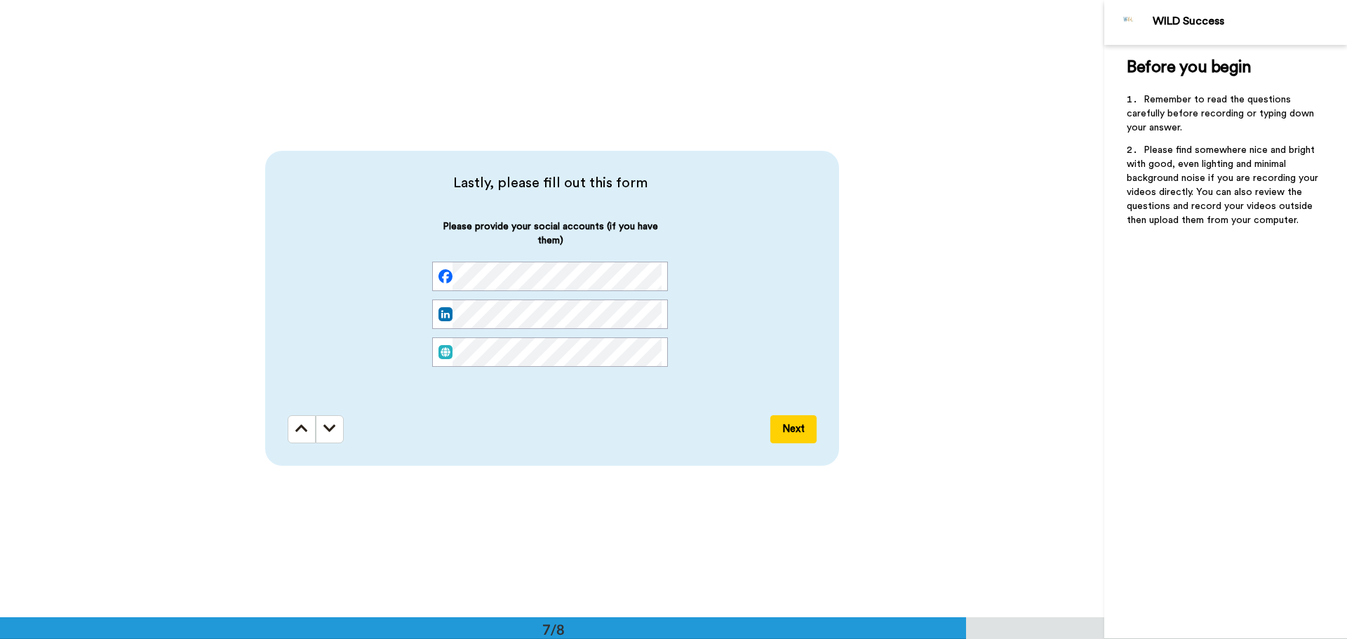
click at [794, 434] on button "Next" at bounding box center [793, 429] width 46 height 28
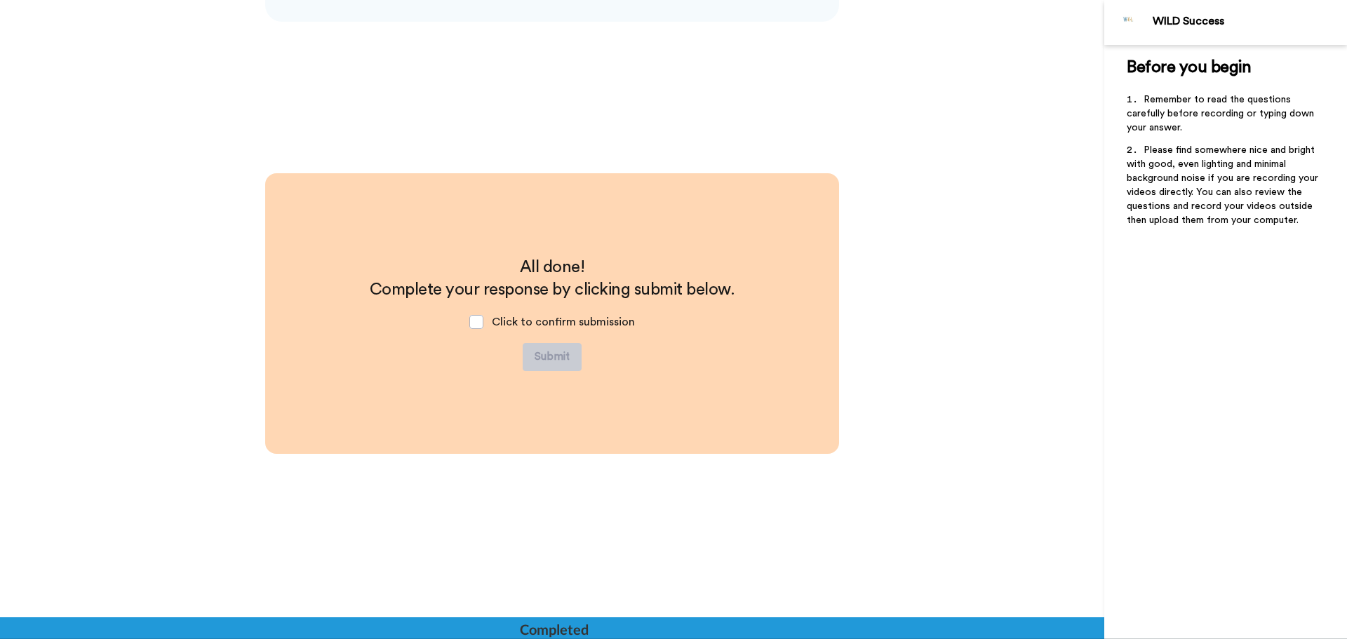
scroll to position [4155, 0]
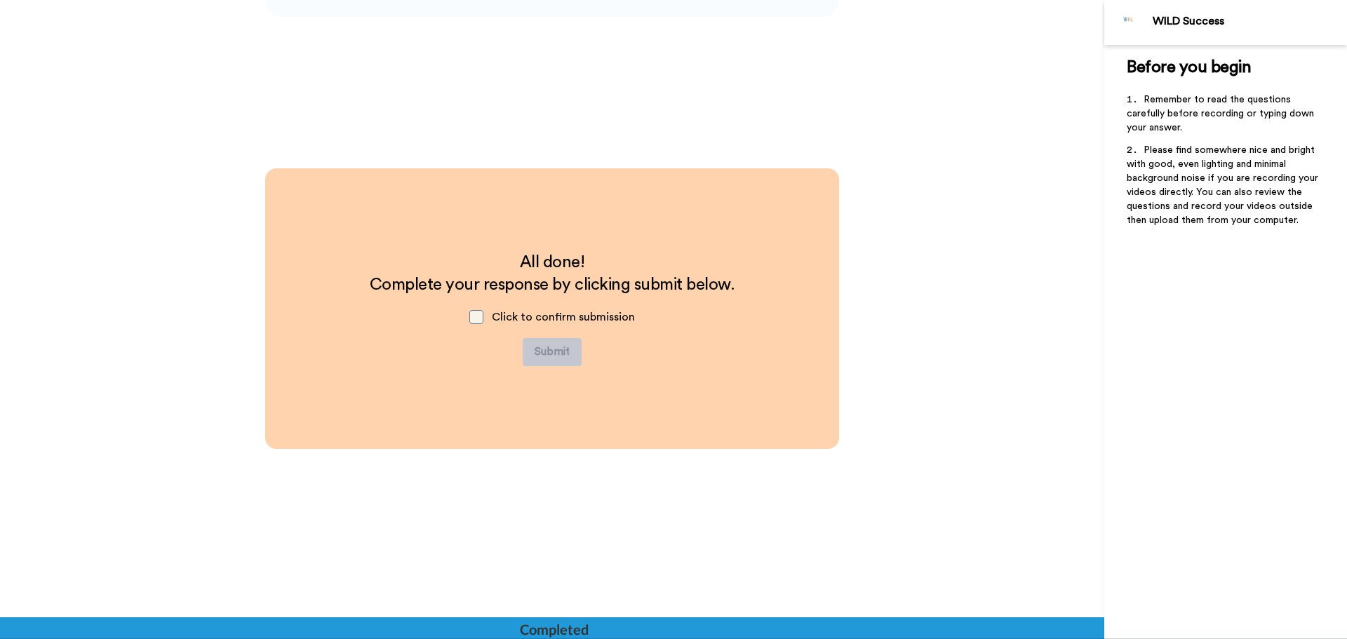
click at [479, 316] on span at bounding box center [476, 317] width 14 height 14
click at [561, 347] on button "Submit" at bounding box center [552, 352] width 59 height 28
